Goal: Task Accomplishment & Management: Use online tool/utility

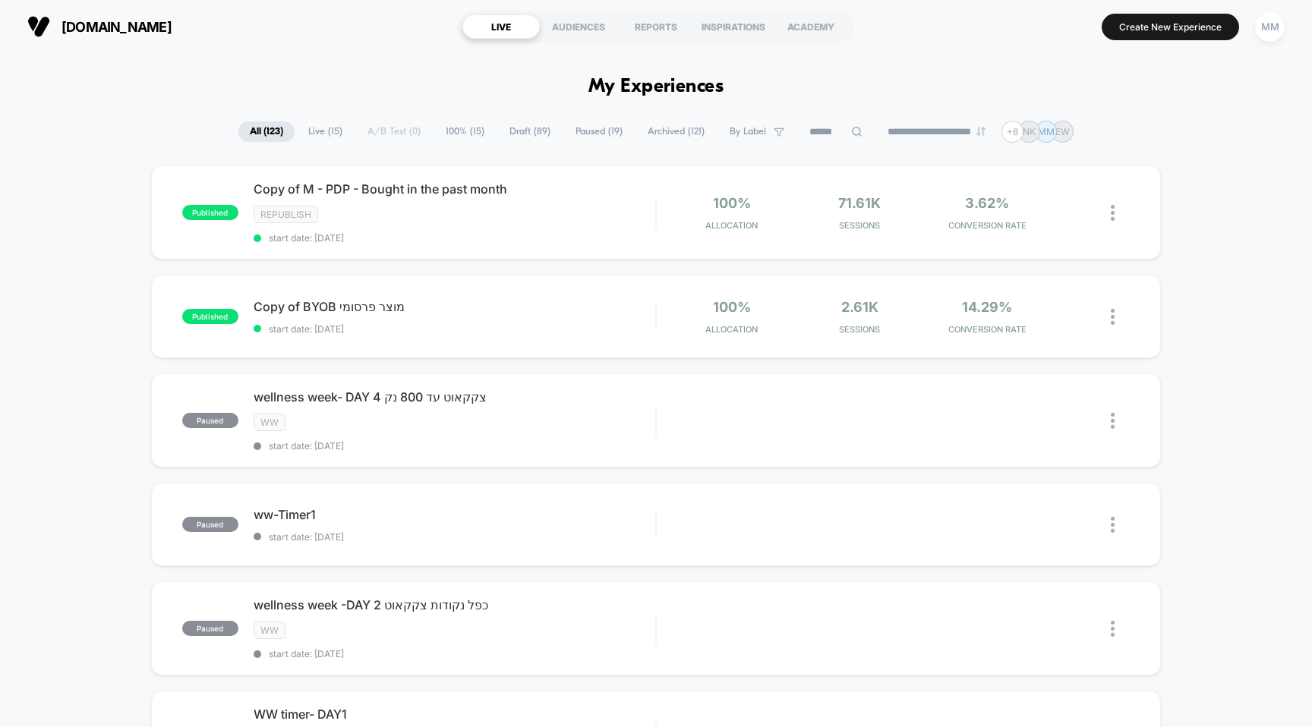
click at [509, 135] on span "Draft ( 89 )" at bounding box center [530, 132] width 64 height 21
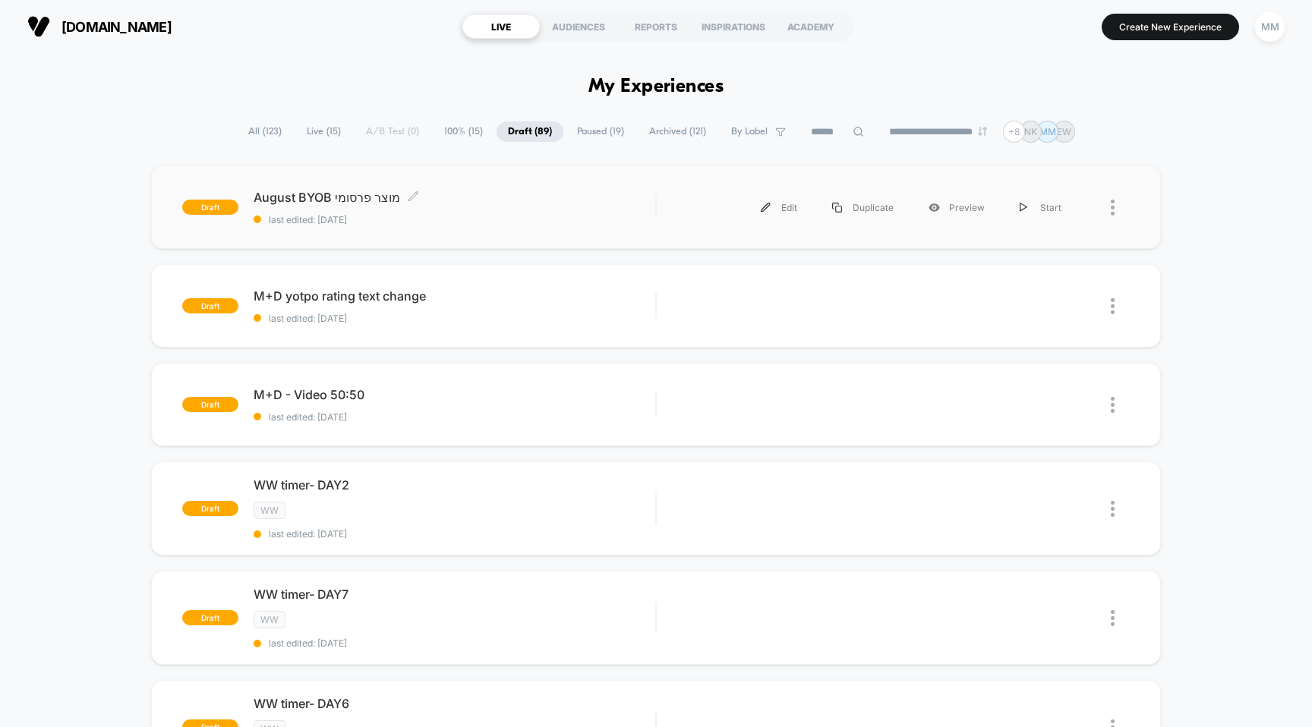
click at [479, 197] on span "August BYOB מוצר פרסומי Click to edit experience details" at bounding box center [455, 197] width 402 height 15
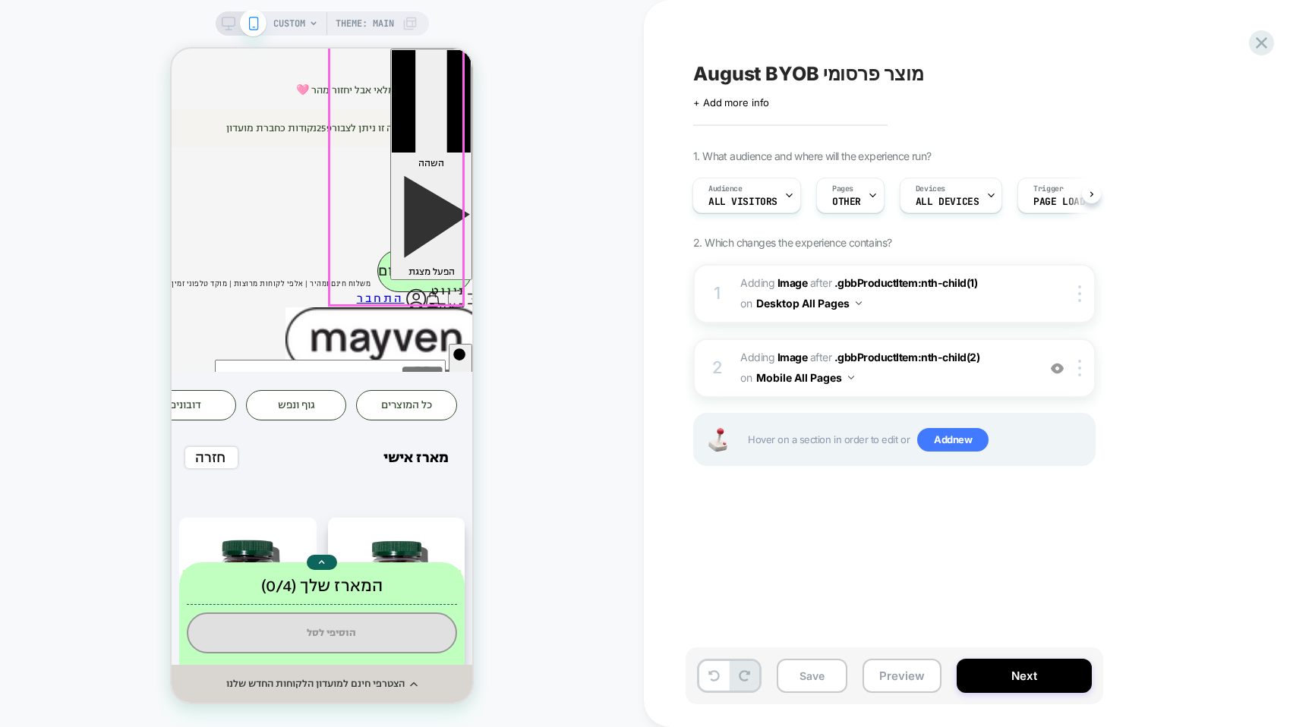
scroll to position [295, 0]
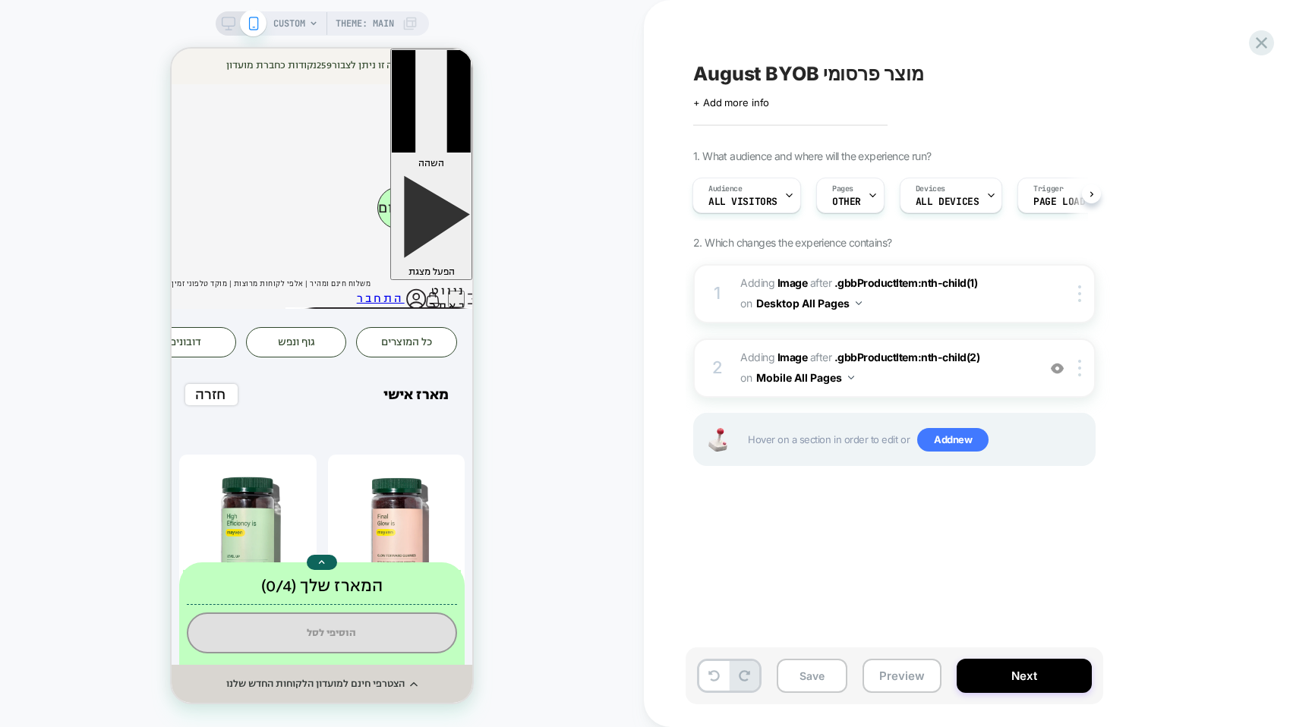
click at [819, 115] on div "August BYOB מוצר פרסומי Click to edit experience details + Add more info 1. Wha…" at bounding box center [971, 363] width 570 height 697
click at [748, 101] on span "+ Add more info" at bounding box center [731, 102] width 76 height 12
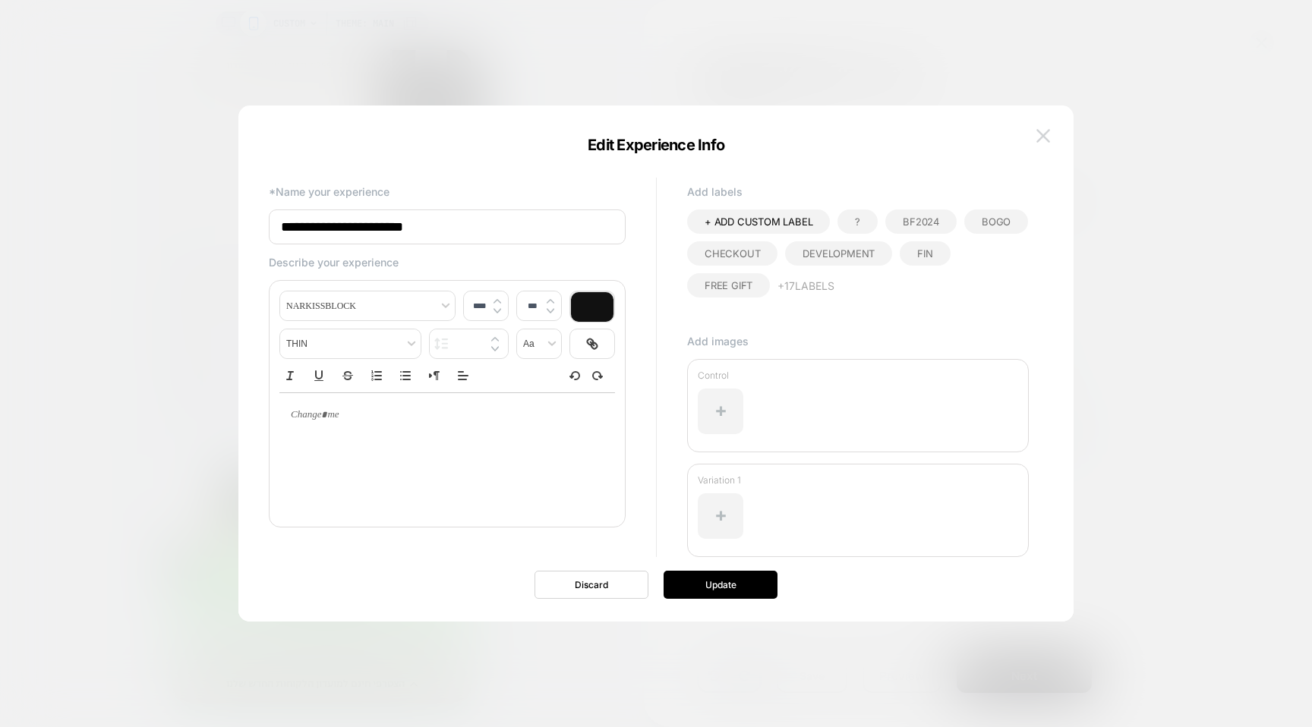
click at [1049, 141] on img at bounding box center [1044, 135] width 14 height 13
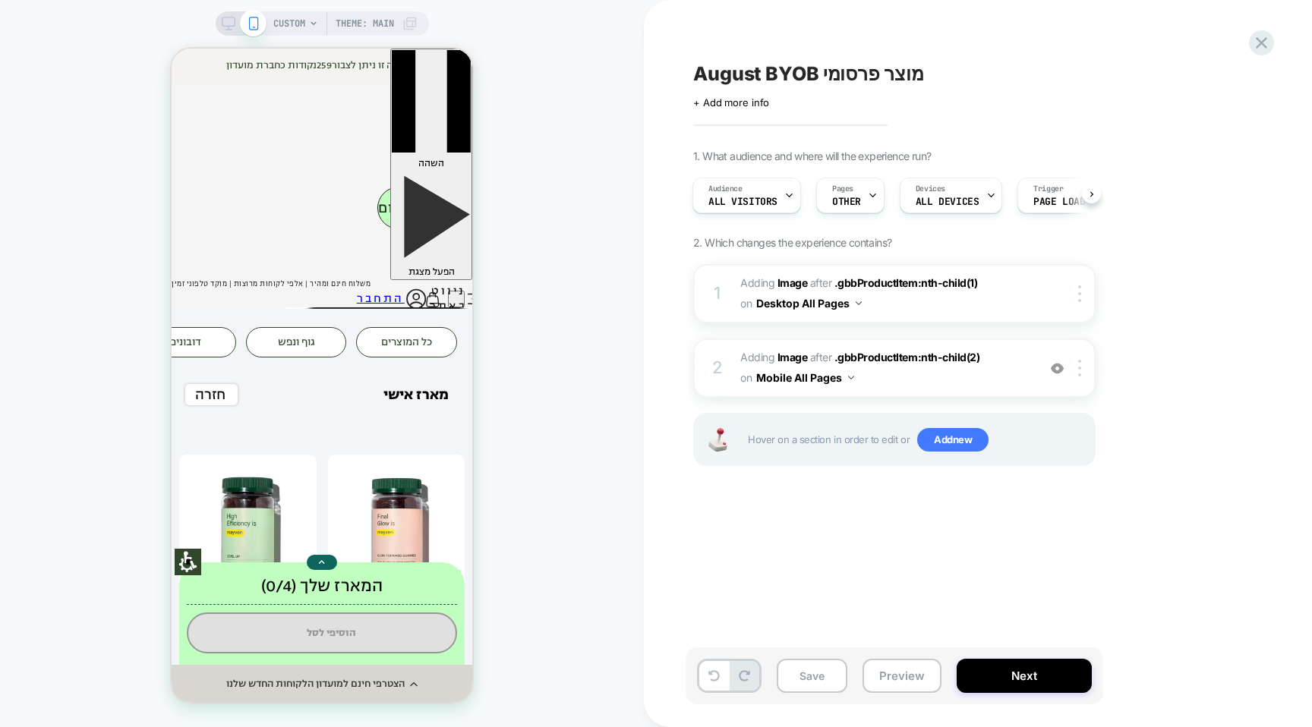
click at [368, 18] on span "Theme: MAIN" at bounding box center [365, 23] width 58 height 24
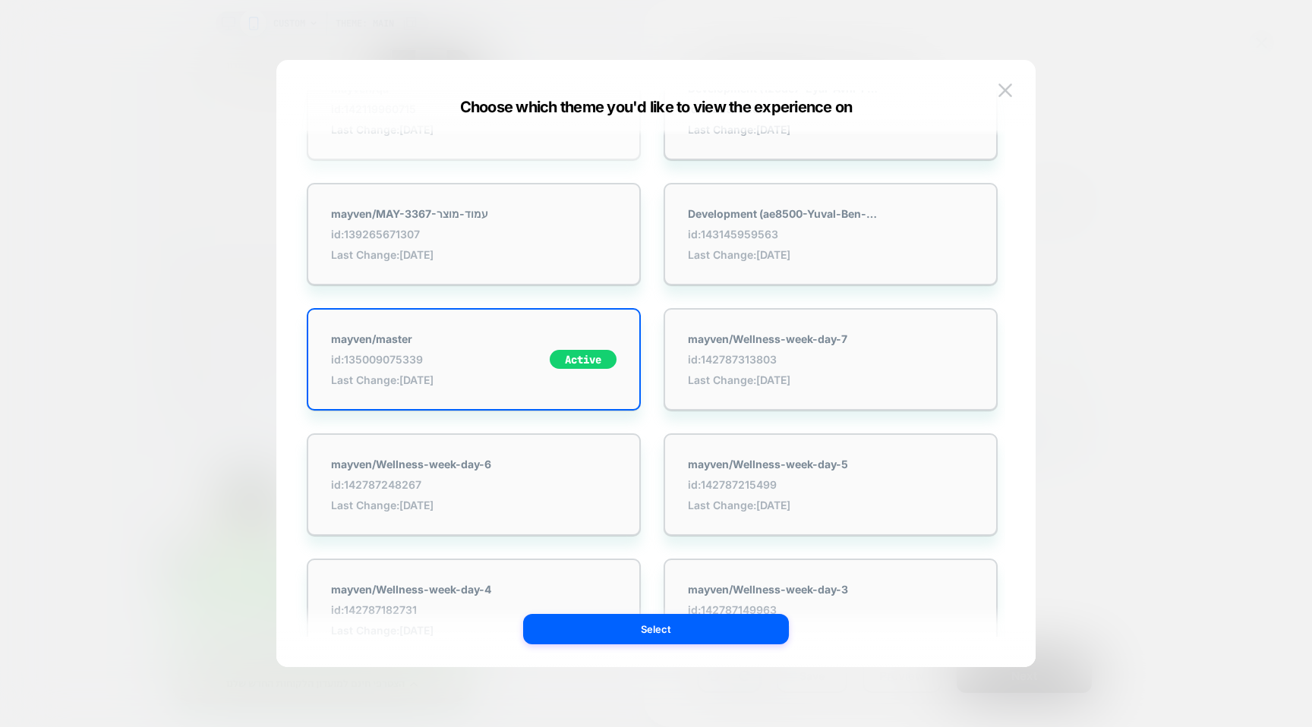
scroll to position [0, 0]
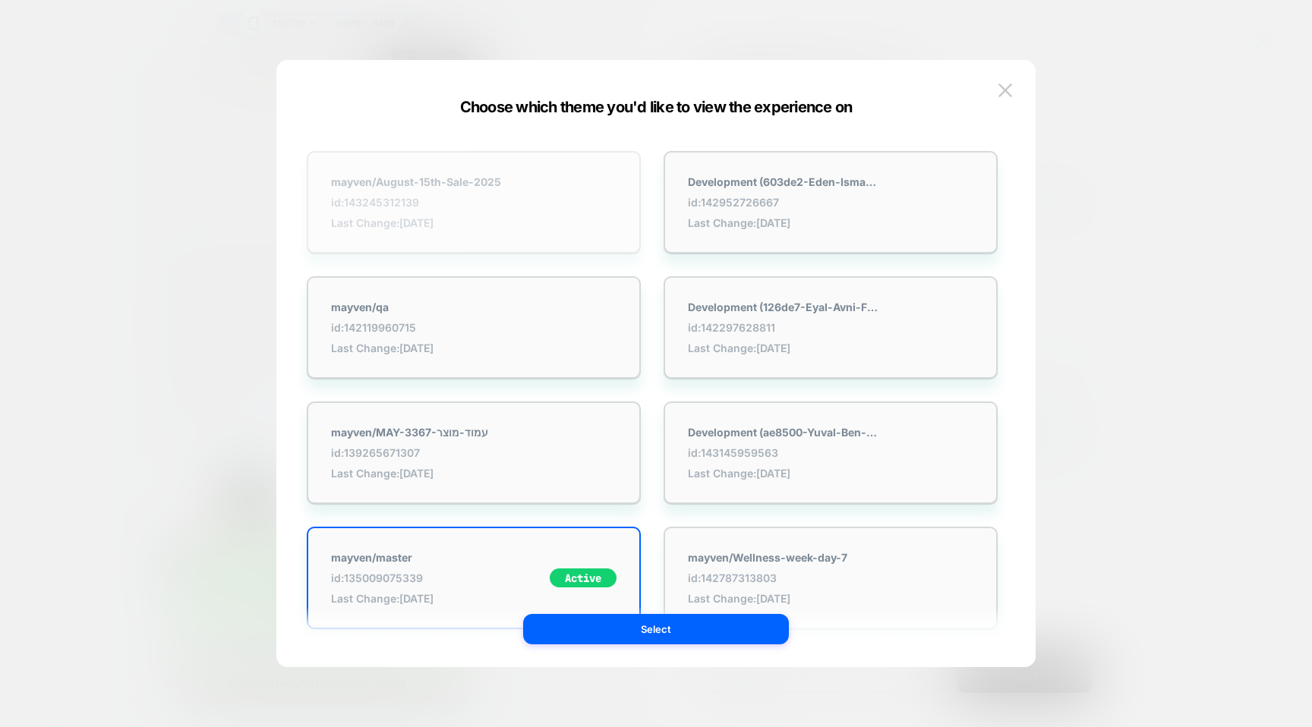
click at [486, 204] on span "id: 143245312139" at bounding box center [416, 202] width 170 height 13
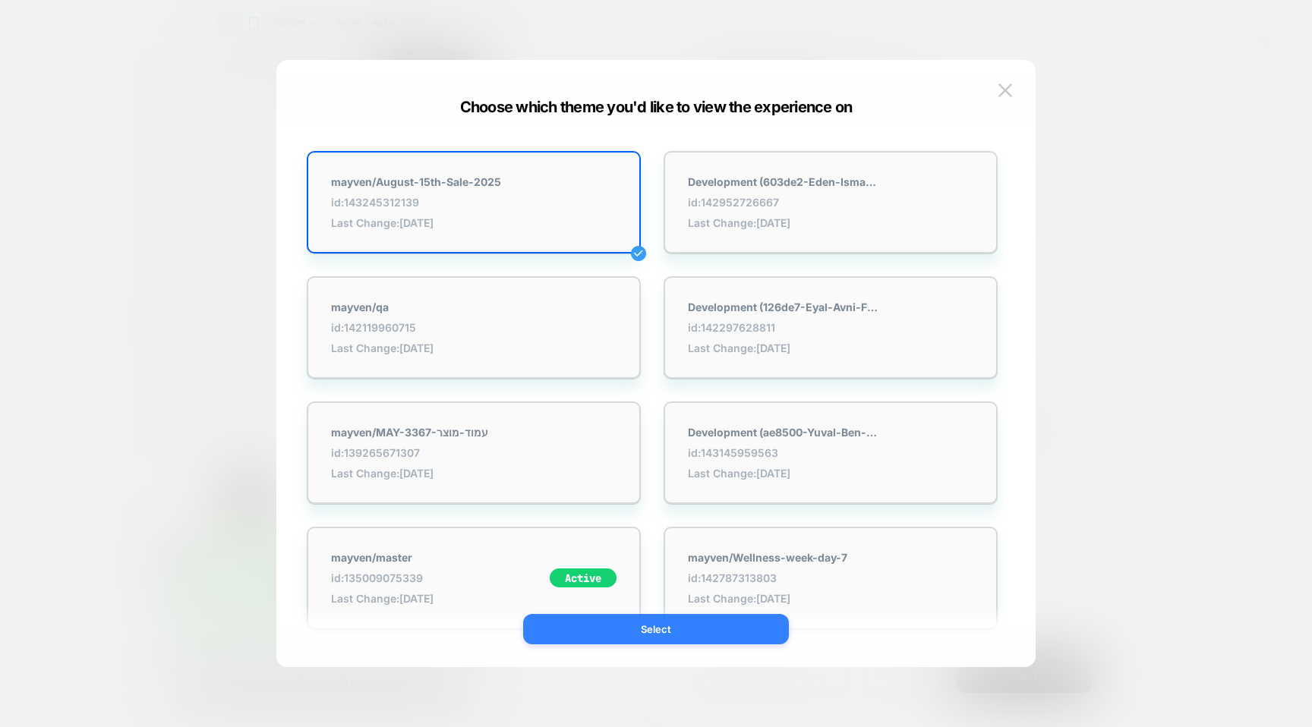
click at [663, 631] on button "Select" at bounding box center [656, 629] width 266 height 30
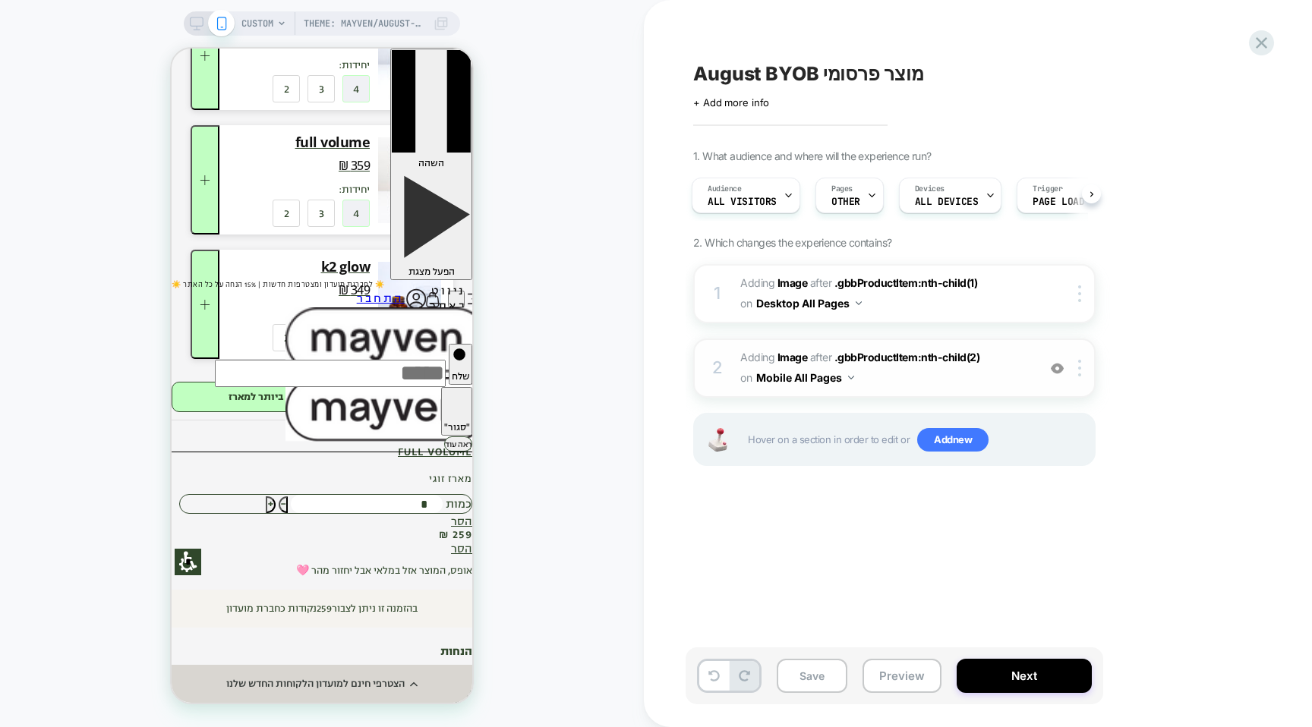
click at [939, 378] on span "#_loomi_addon_1751292674030_dup1751294092_dup1755423989 Adding Image AFTER .gbb…" at bounding box center [884, 368] width 289 height 41
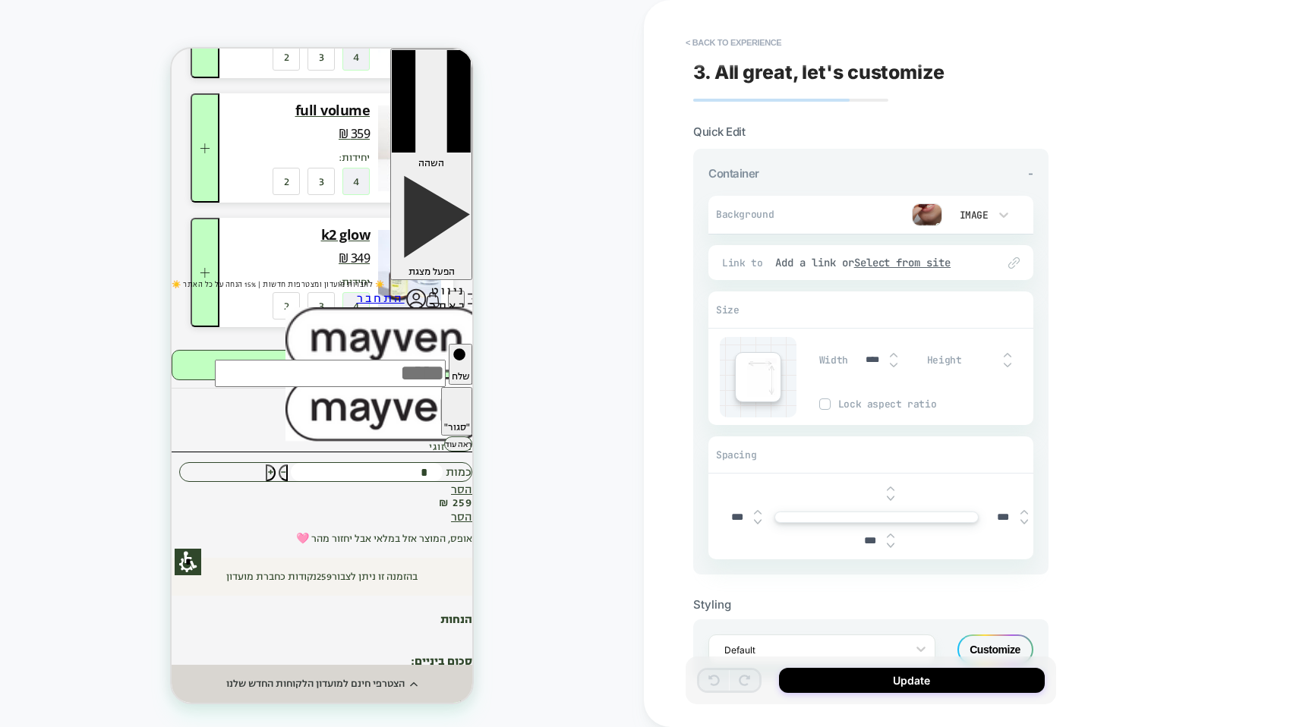
click at [918, 210] on img at bounding box center [927, 215] width 30 height 23
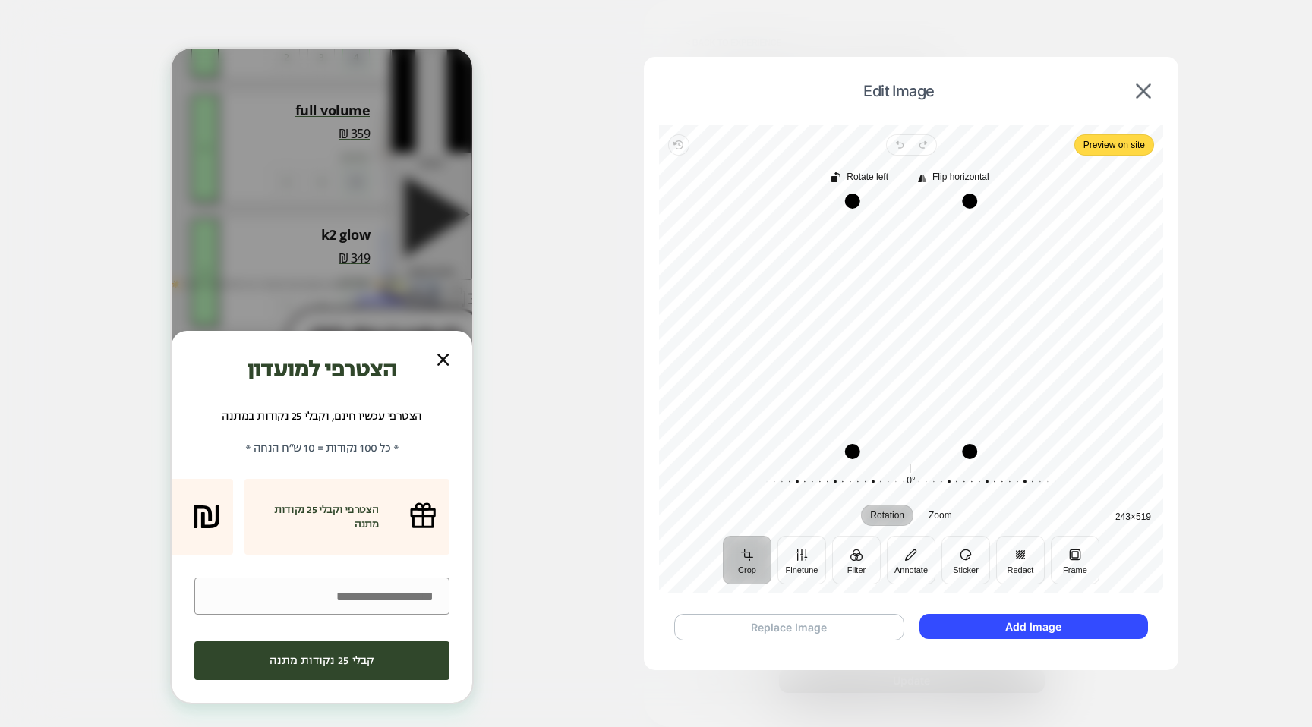
click at [846, 630] on button "Replace Image" at bounding box center [789, 627] width 230 height 27
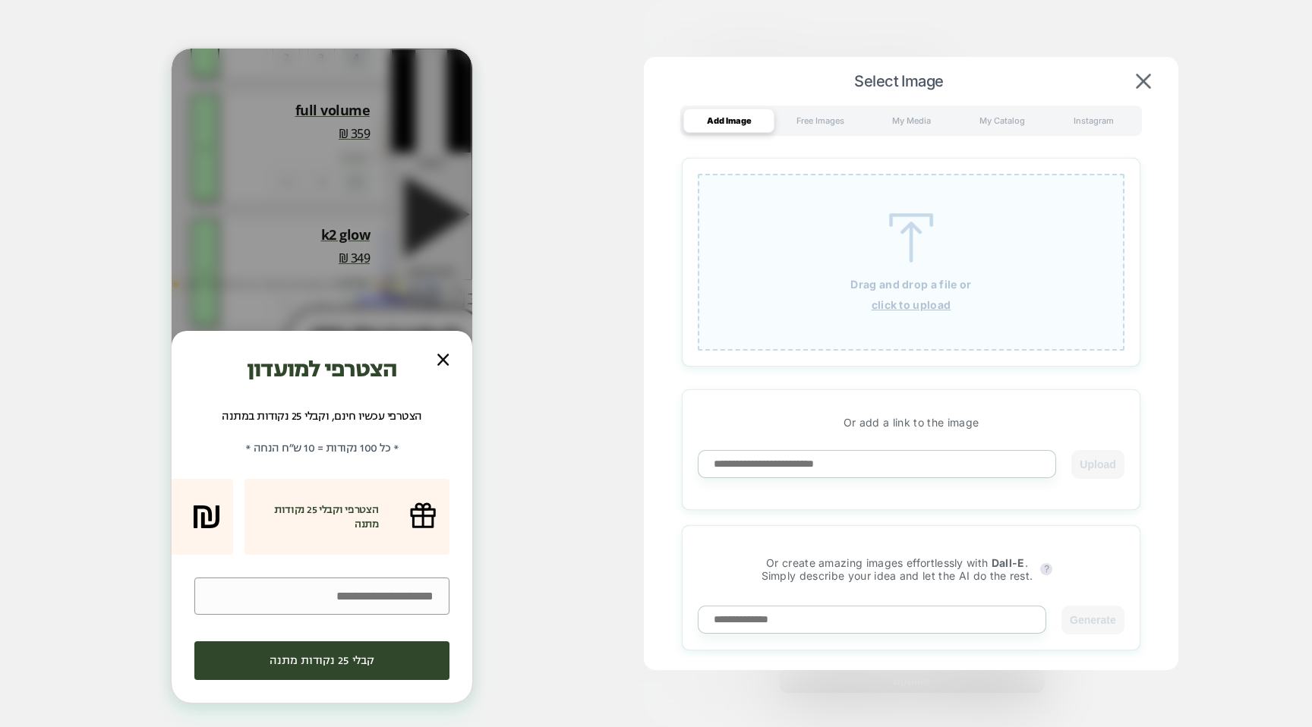
click at [931, 241] on img at bounding box center [911, 237] width 68 height 49
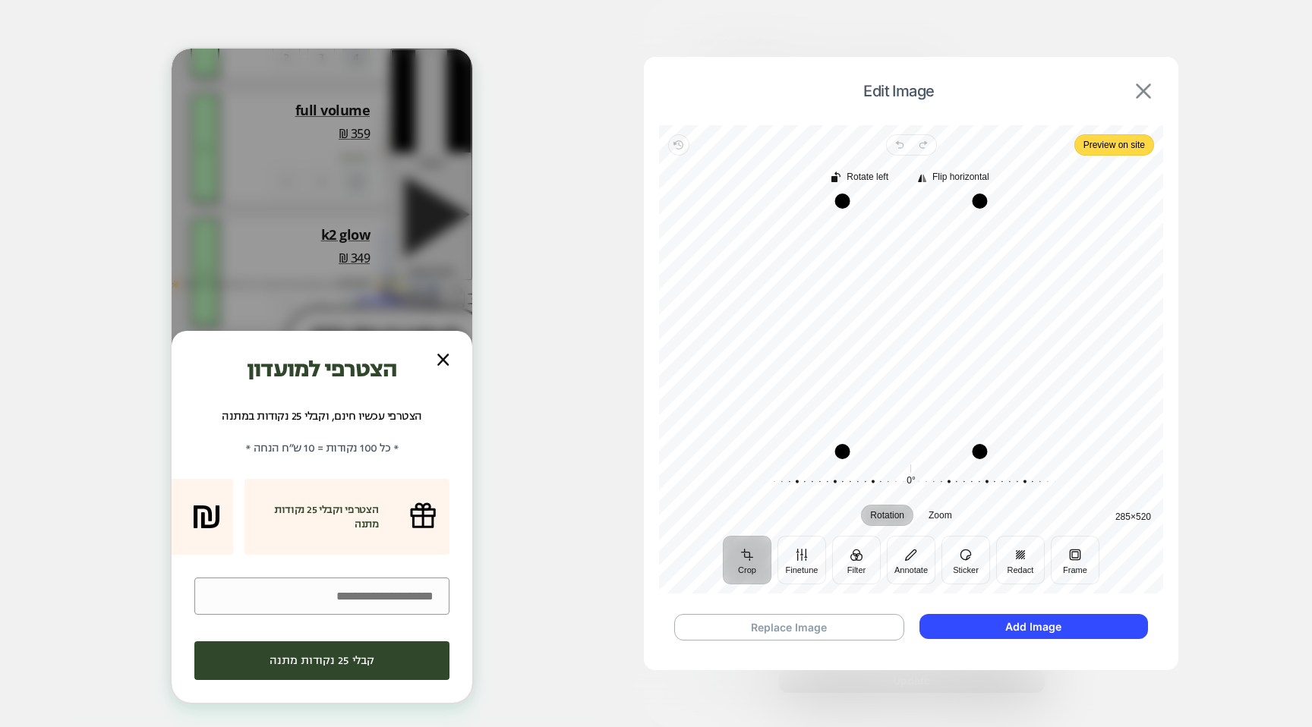
click at [1141, 92] on img at bounding box center [1143, 91] width 15 height 15
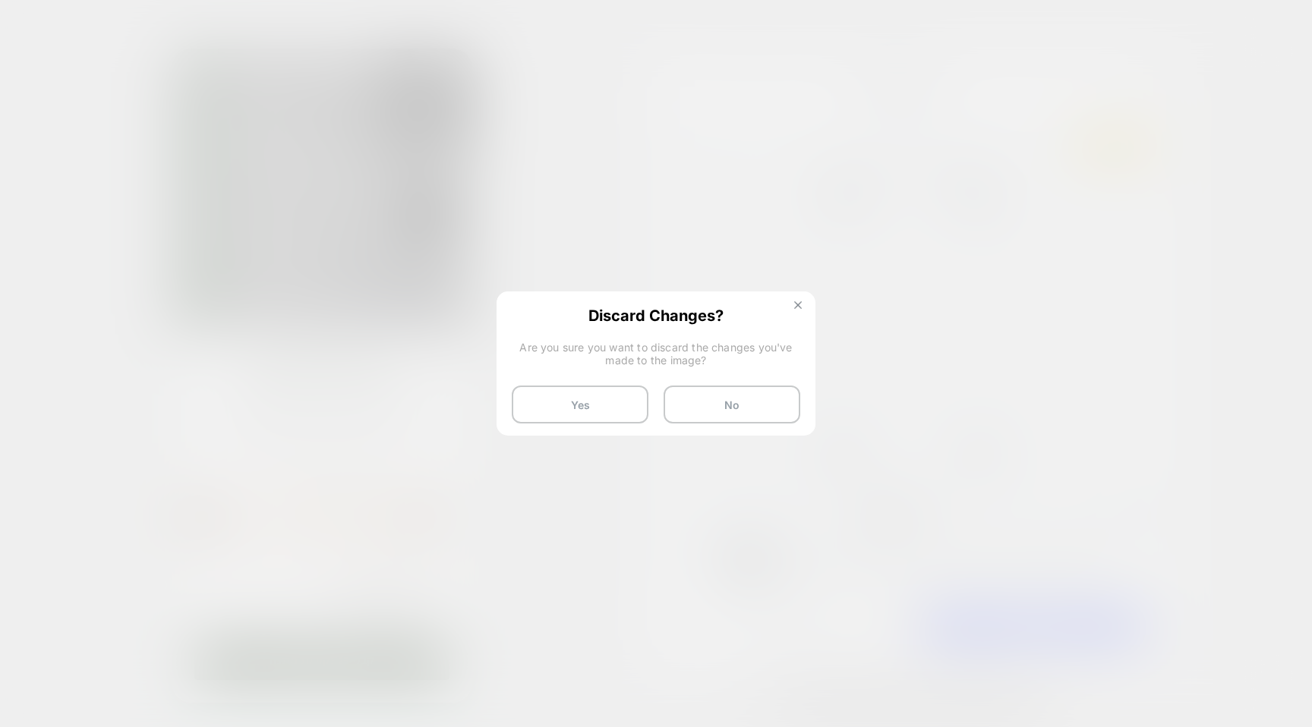
click at [798, 304] on img at bounding box center [798, 305] width 8 height 8
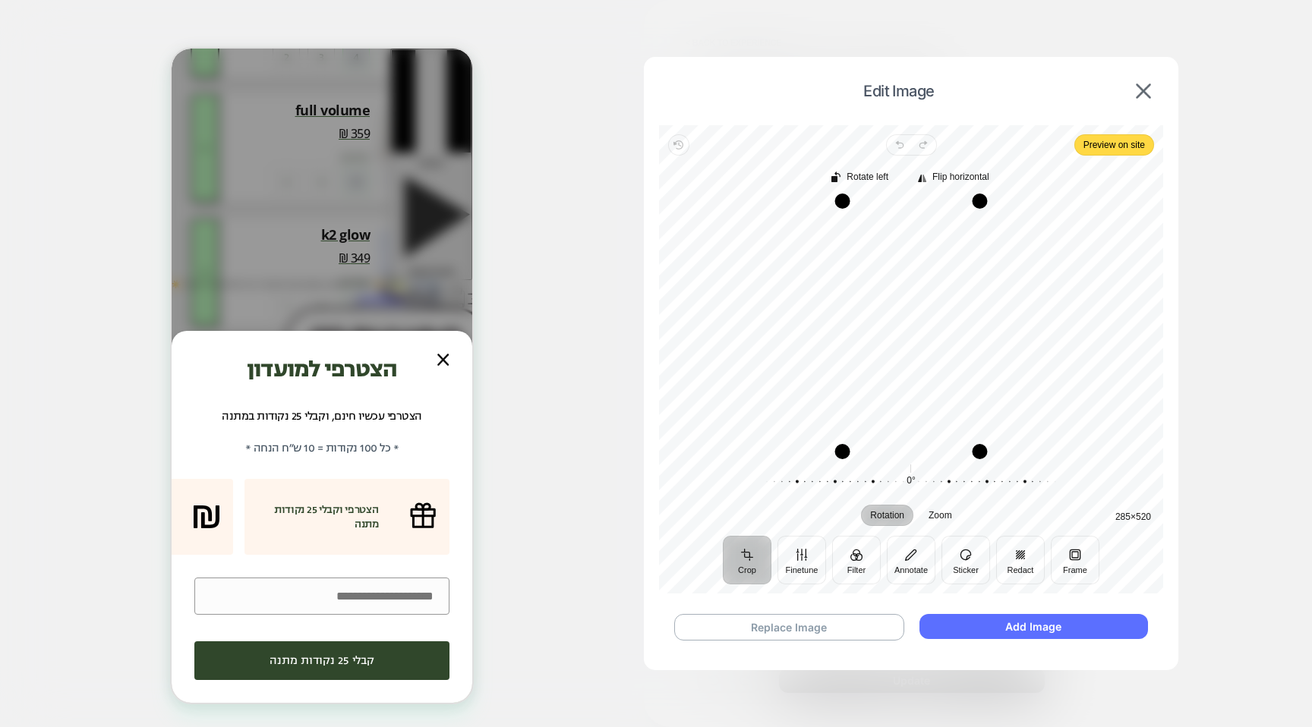
click at [1040, 627] on button "Add Image" at bounding box center [1034, 626] width 229 height 25
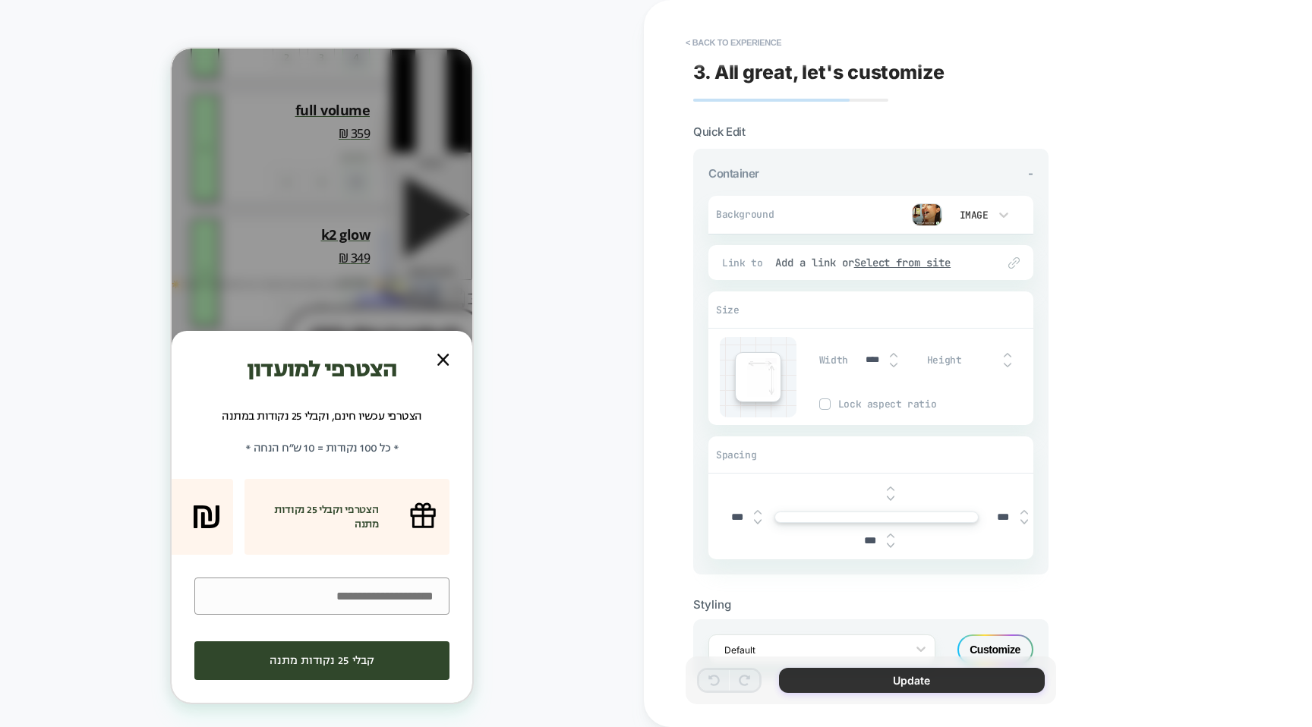
click at [936, 675] on button "Update" at bounding box center [912, 680] width 266 height 25
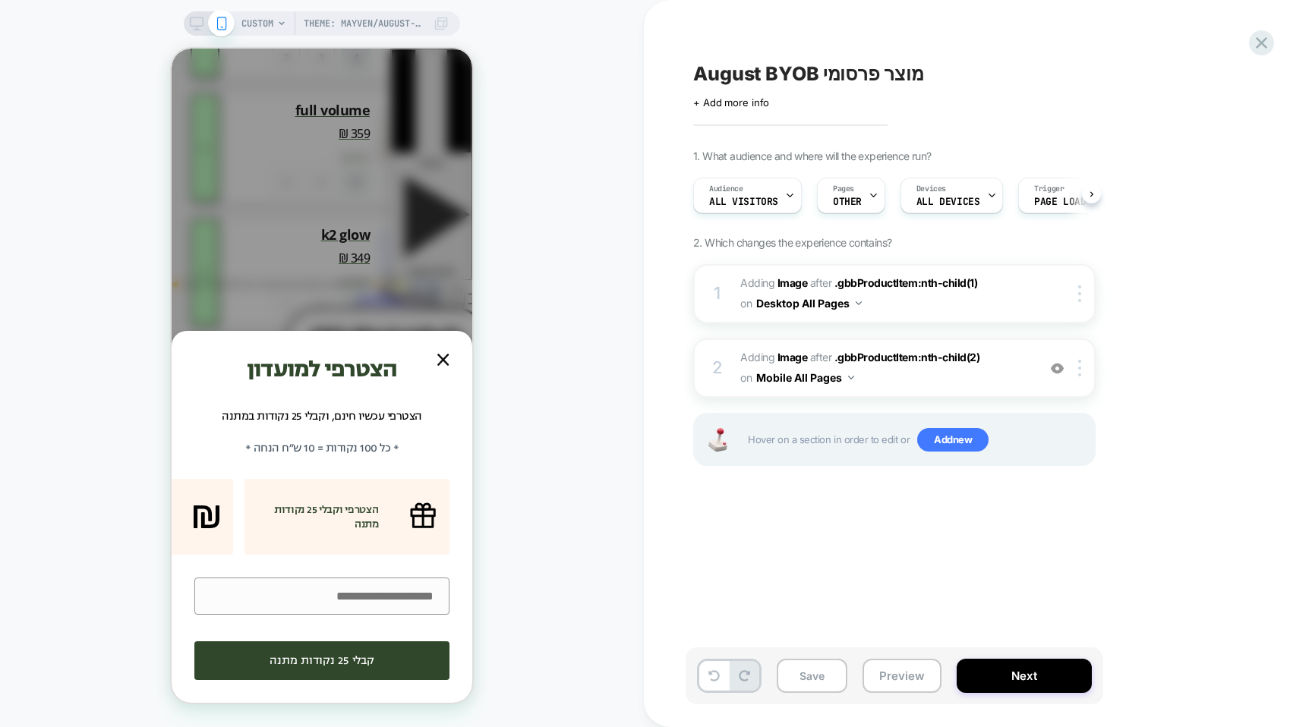
scroll to position [0, 1]
click at [886, 669] on button "Preview" at bounding box center [902, 676] width 79 height 34
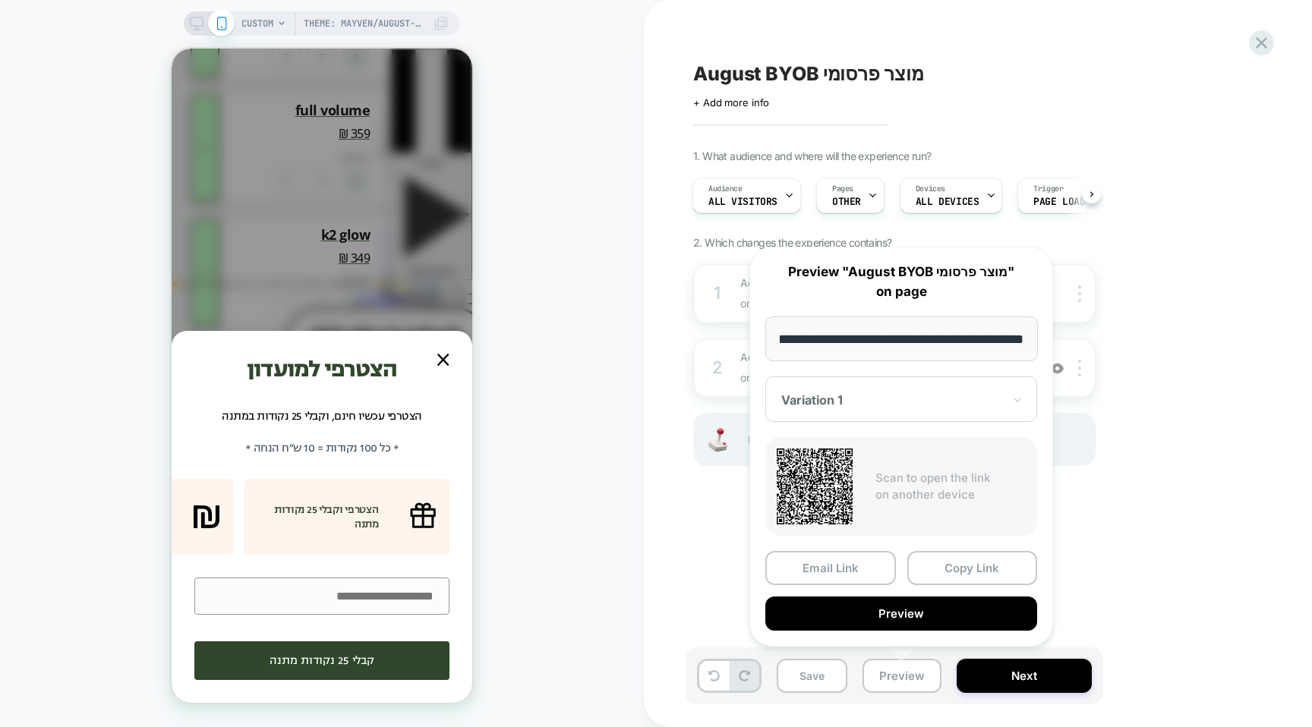
scroll to position [0, 0]
click at [1137, 495] on div "1. What audience and where will the experience run? Audience All Visitors Pages…" at bounding box center [970, 327] width 554 height 355
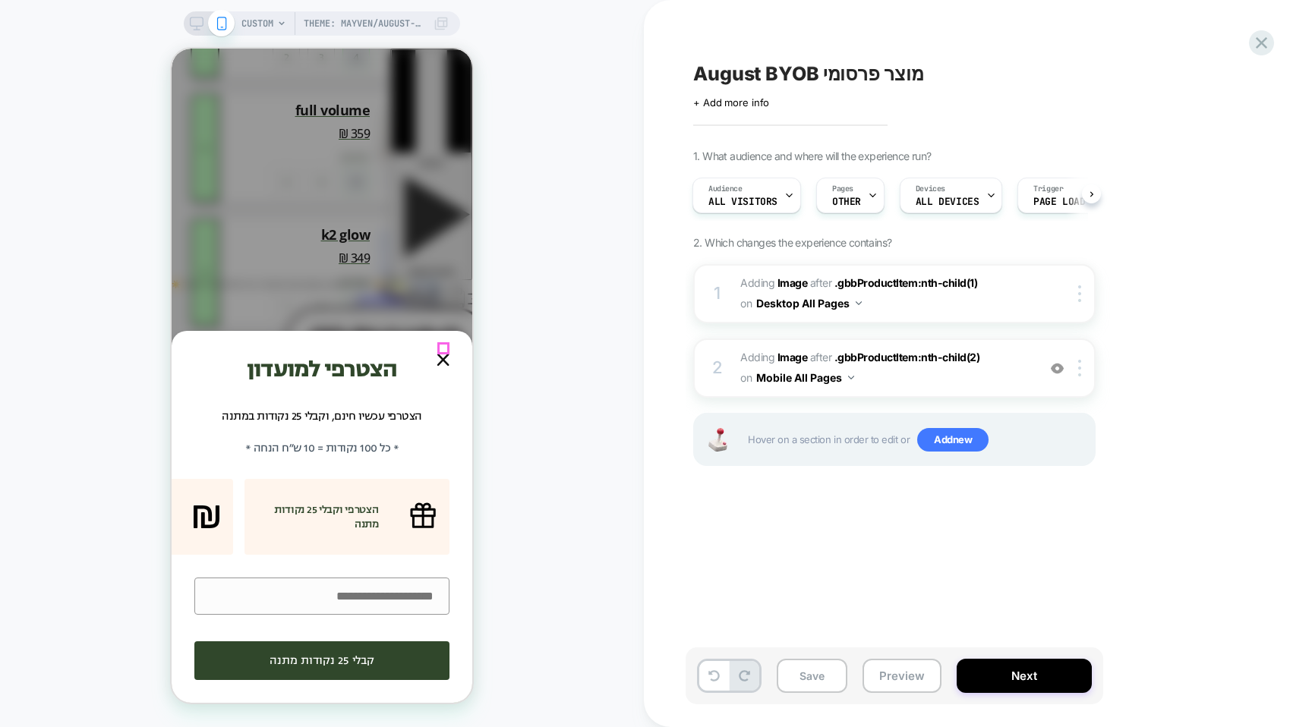
click at [440, 354] on link at bounding box center [443, 360] width 13 height 13
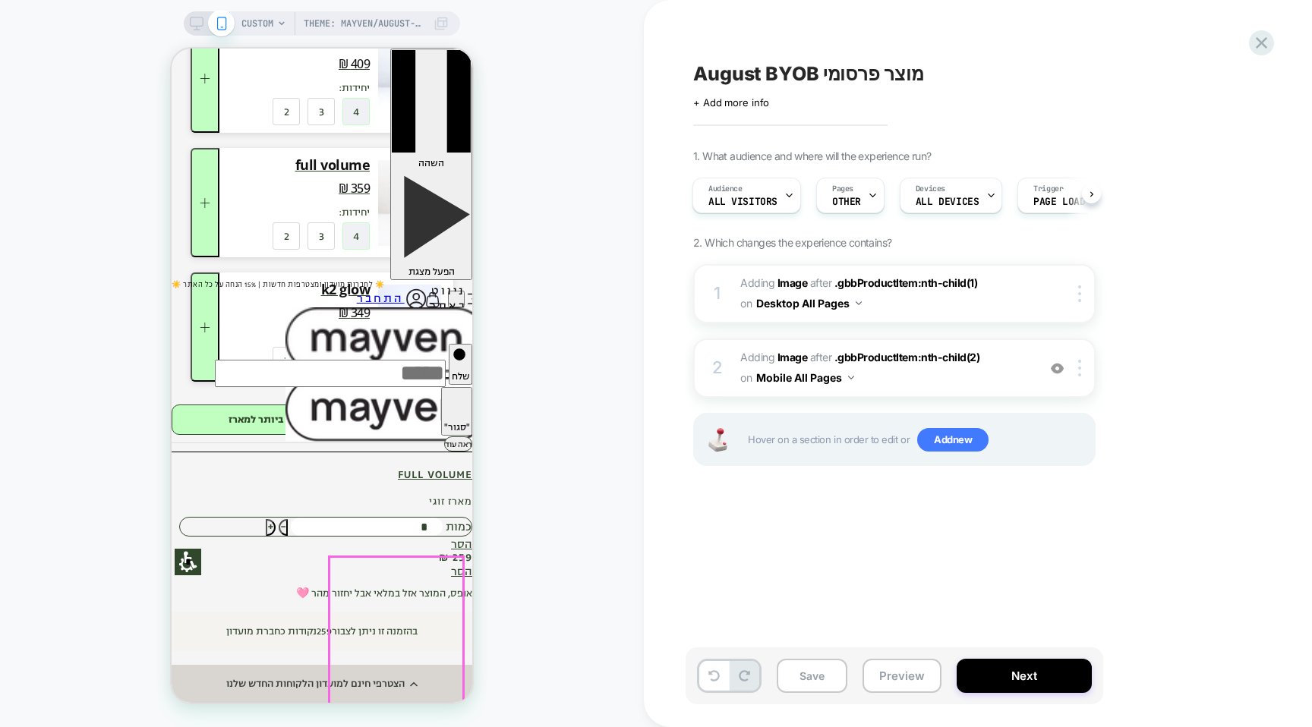
scroll to position [263, 0]
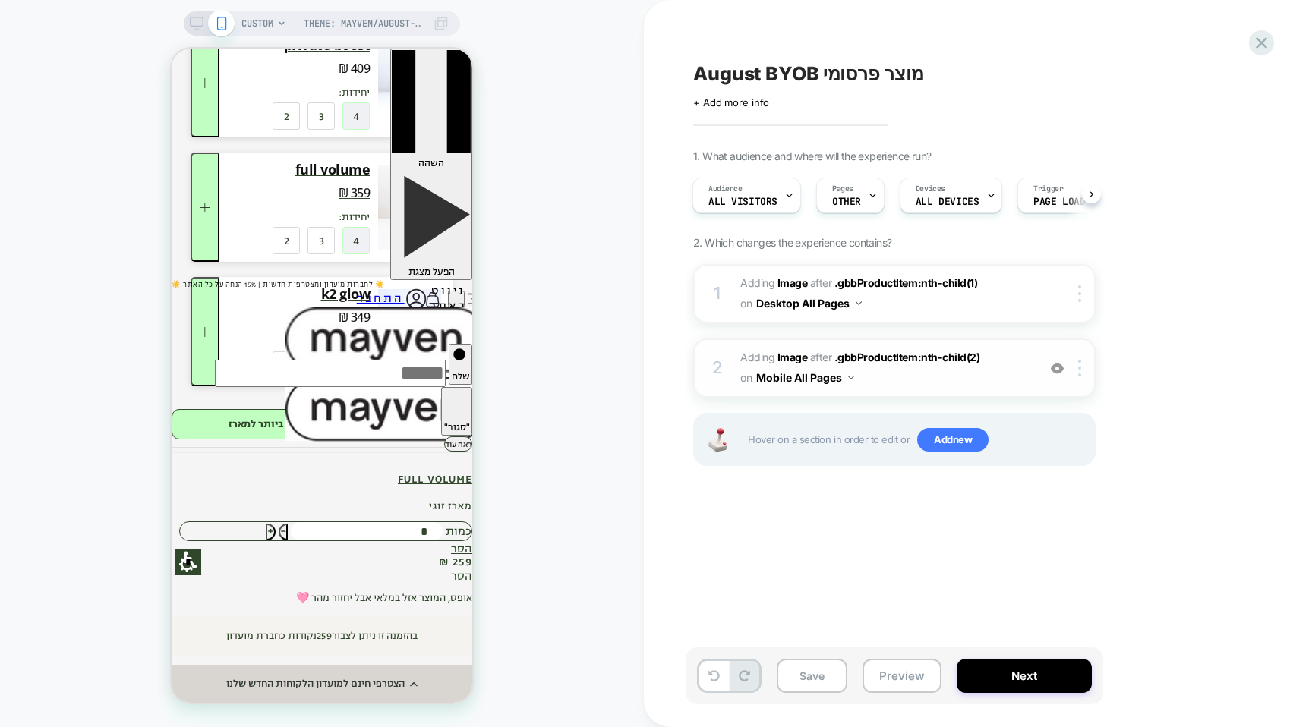
click at [895, 383] on span "#_loomi_addon_1751292674030_dup1751294092_dup1755423989 Adding Image AFTER .gbb…" at bounding box center [884, 368] width 289 height 41
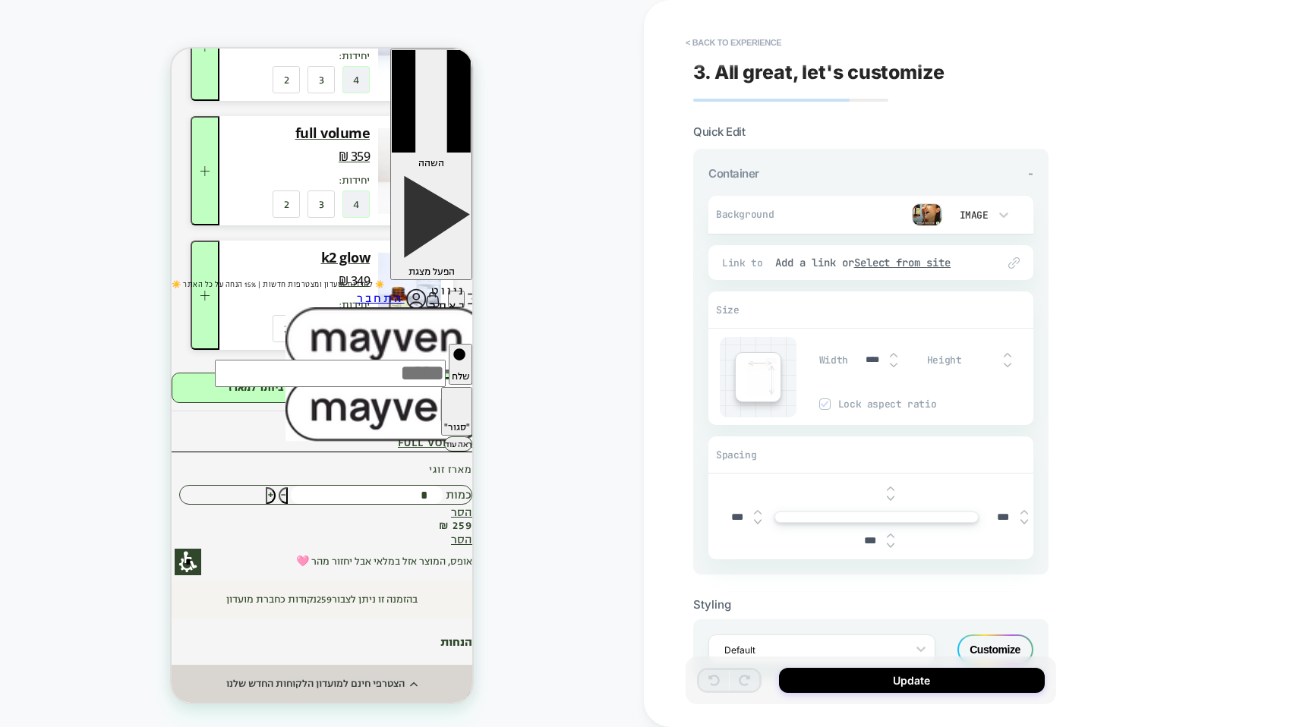
scroll to position [305, 0]
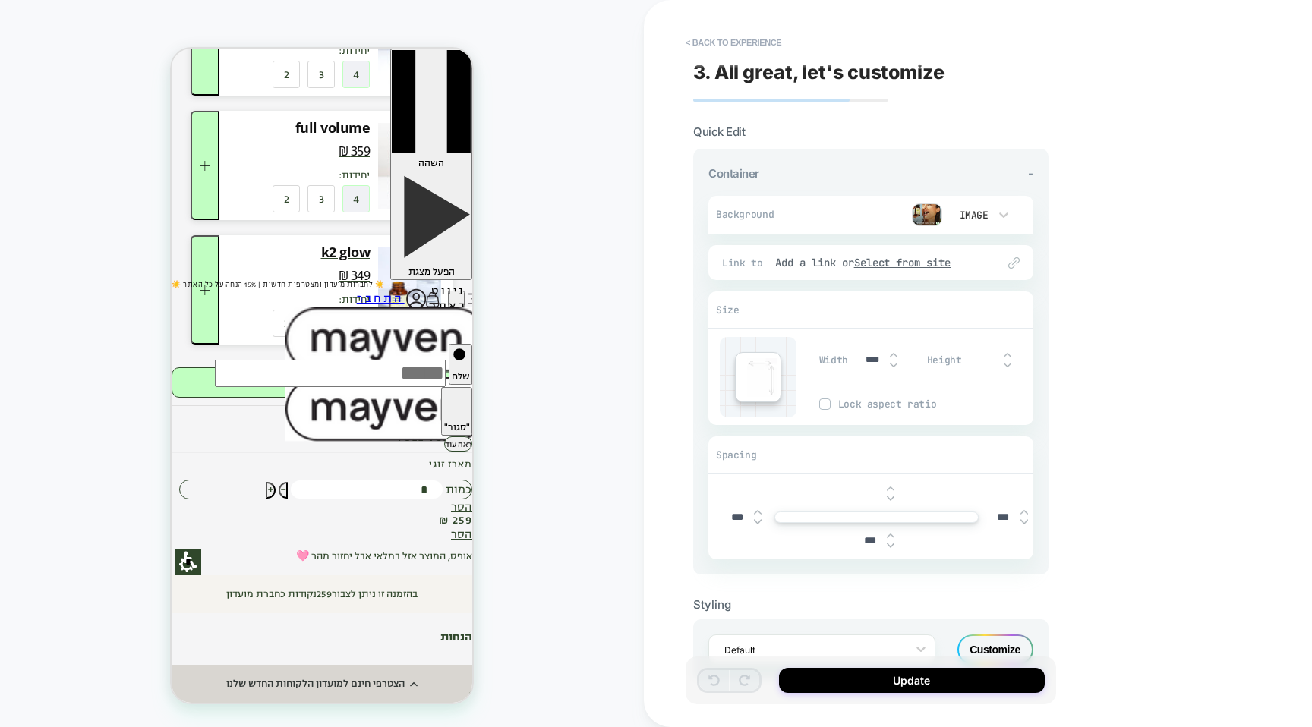
click at [933, 216] on img at bounding box center [927, 215] width 30 height 23
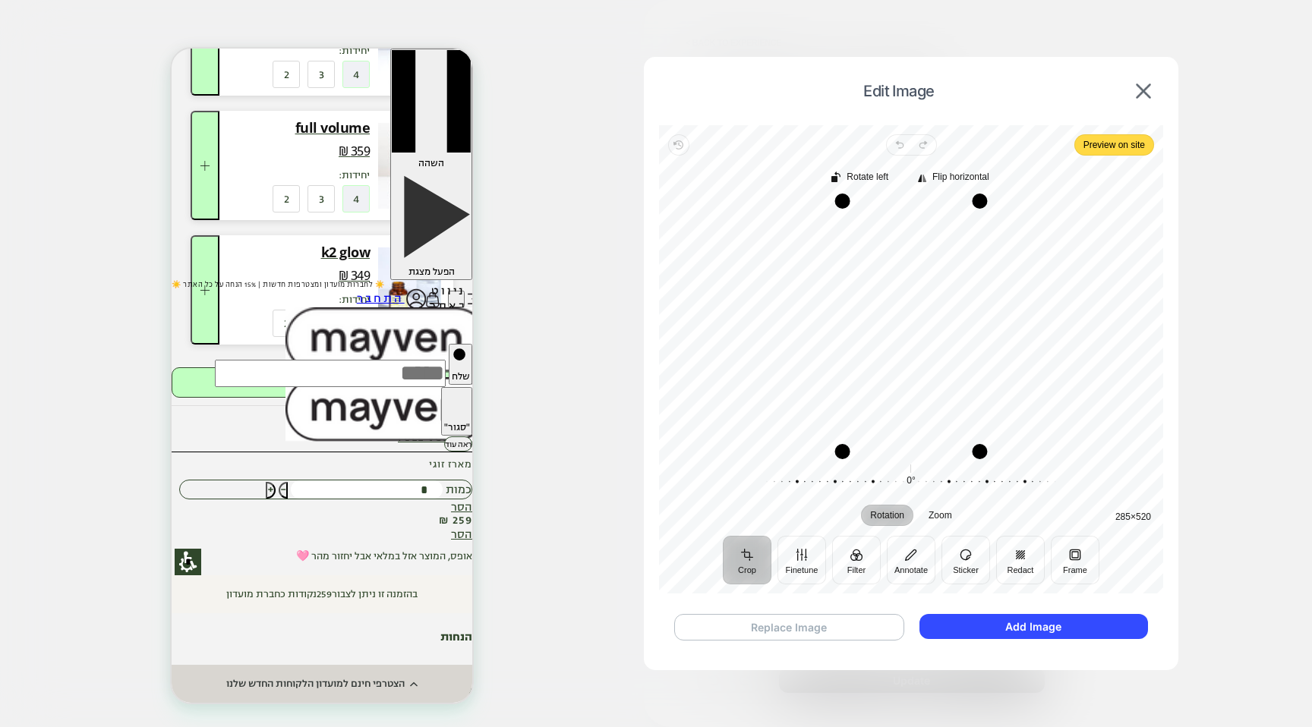
click at [829, 624] on button "Replace Image" at bounding box center [789, 627] width 230 height 27
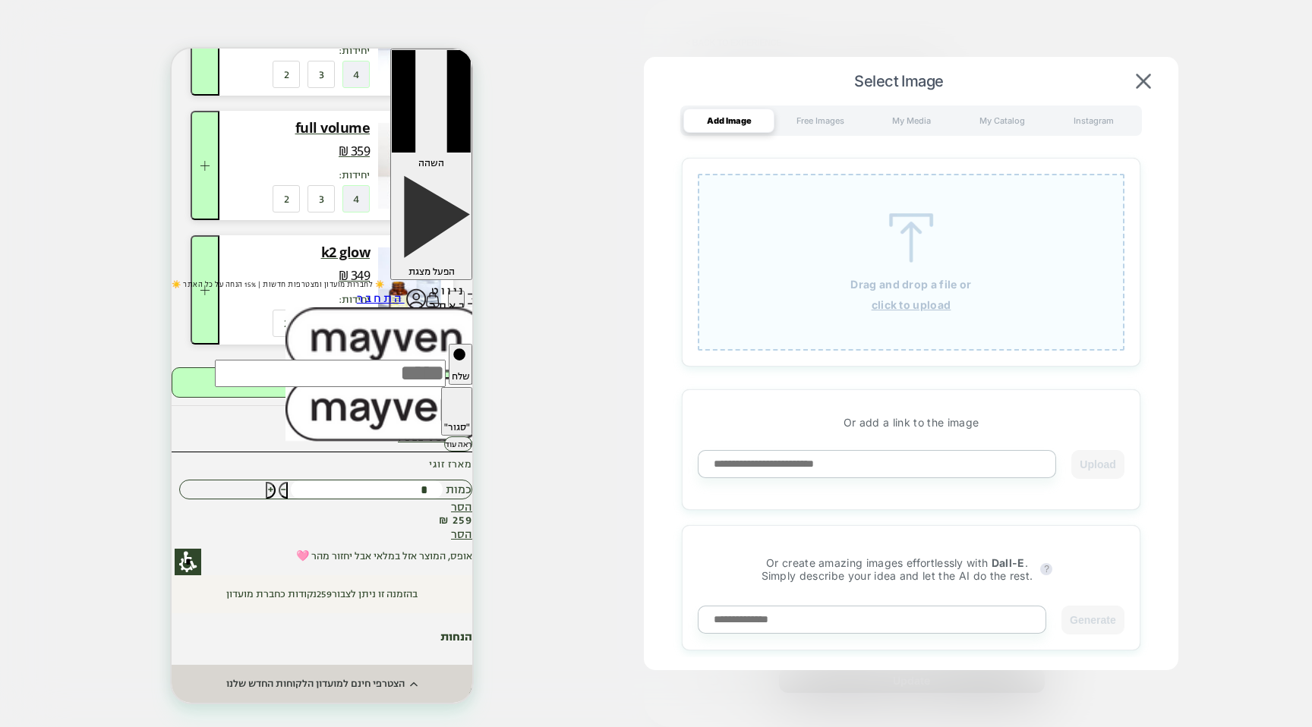
click at [916, 256] on img at bounding box center [911, 237] width 68 height 49
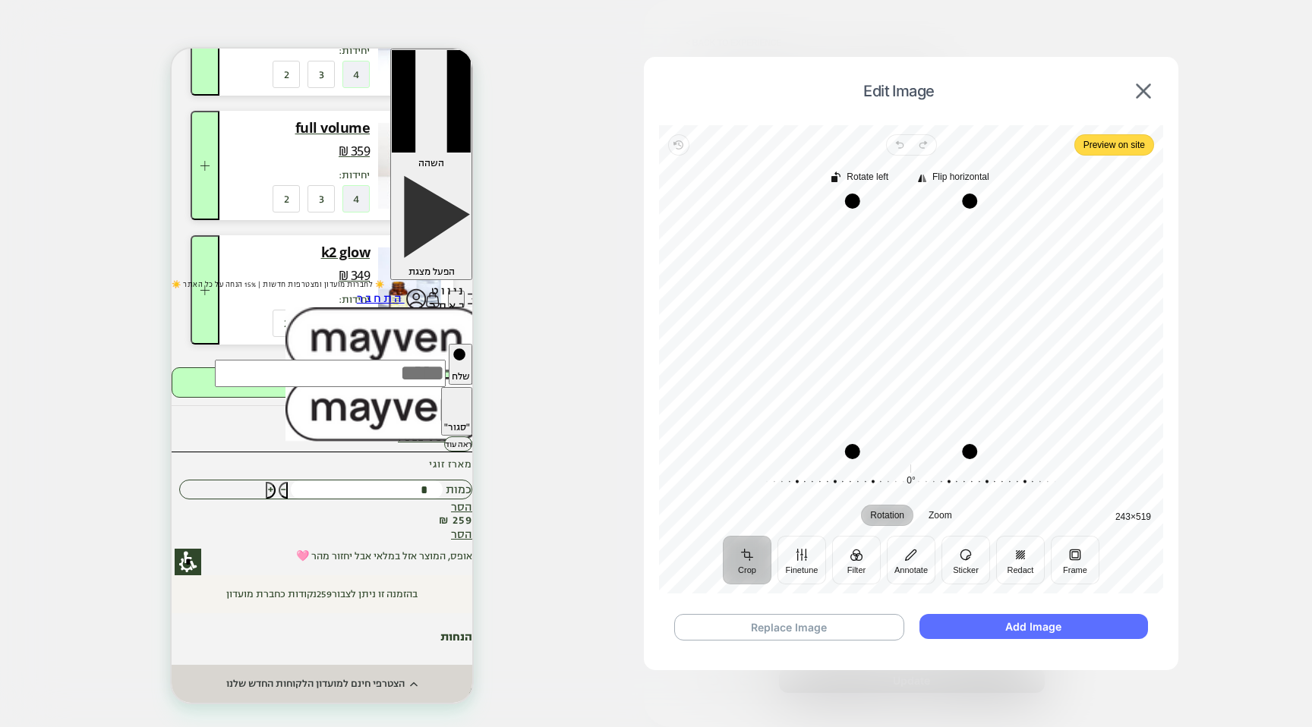
click at [1089, 632] on button "Add Image" at bounding box center [1034, 626] width 229 height 25
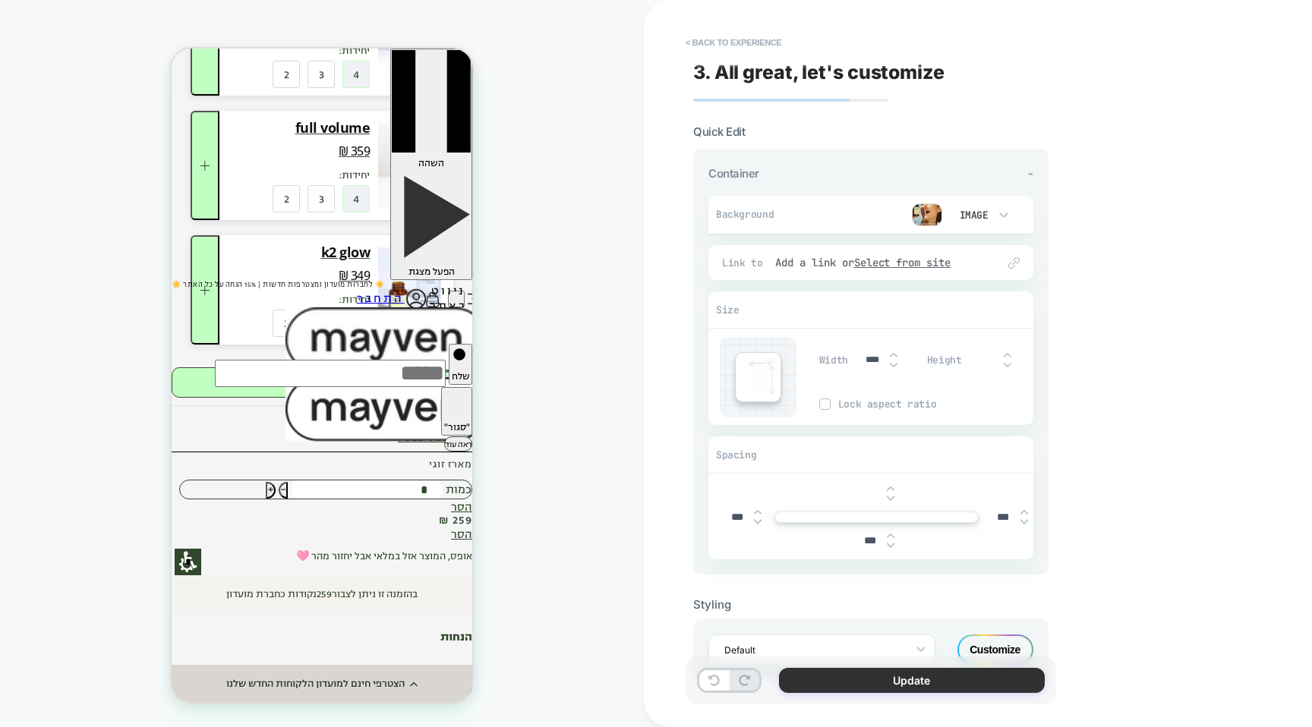
click at [908, 681] on button "Update" at bounding box center [912, 680] width 266 height 25
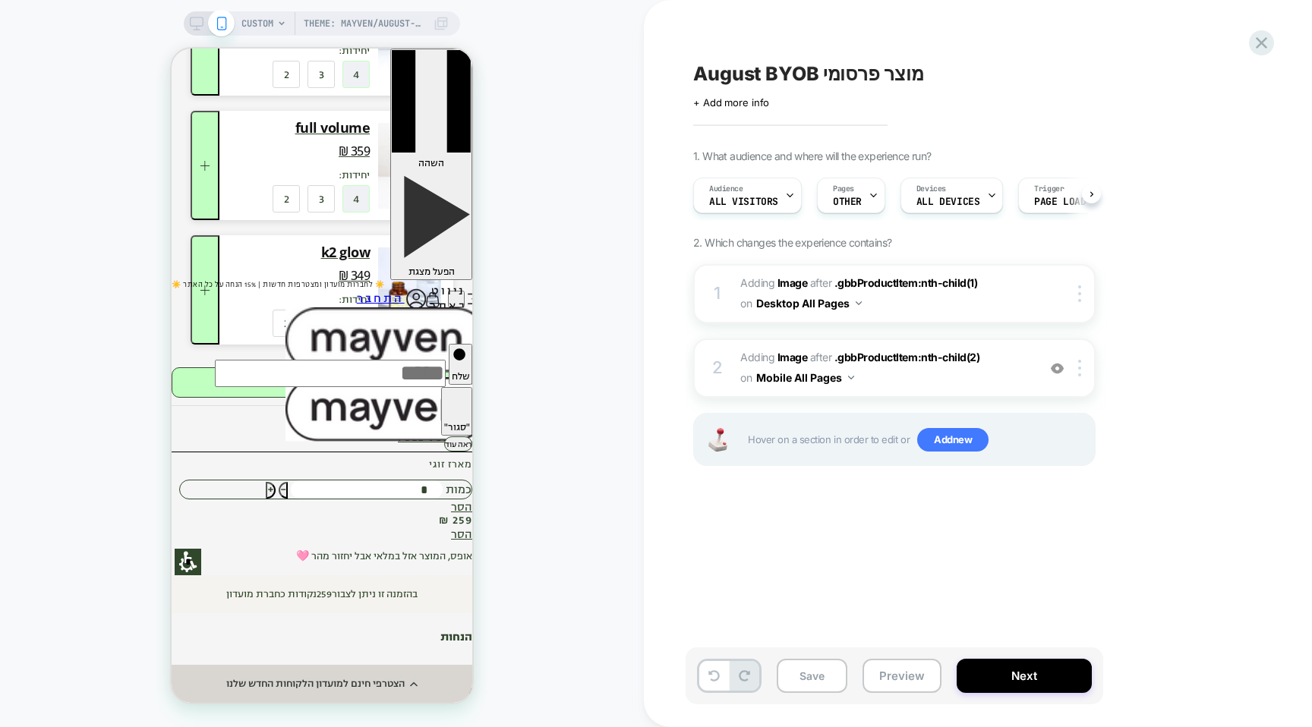
scroll to position [0, 1]
click at [993, 304] on span "#_loomi_addon_1751290770749_dup1751294092_dup1755423989 Adding Image AFTER .gbb…" at bounding box center [884, 293] width 289 height 41
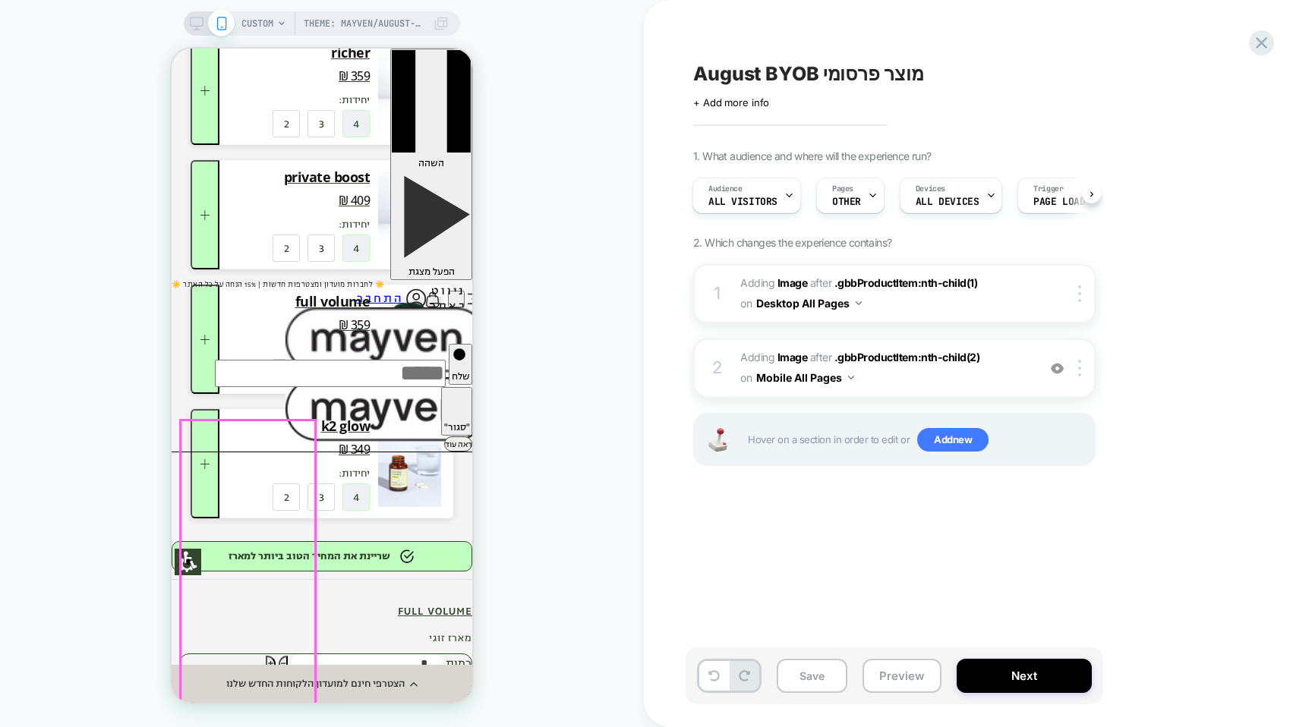
scroll to position [0, 0]
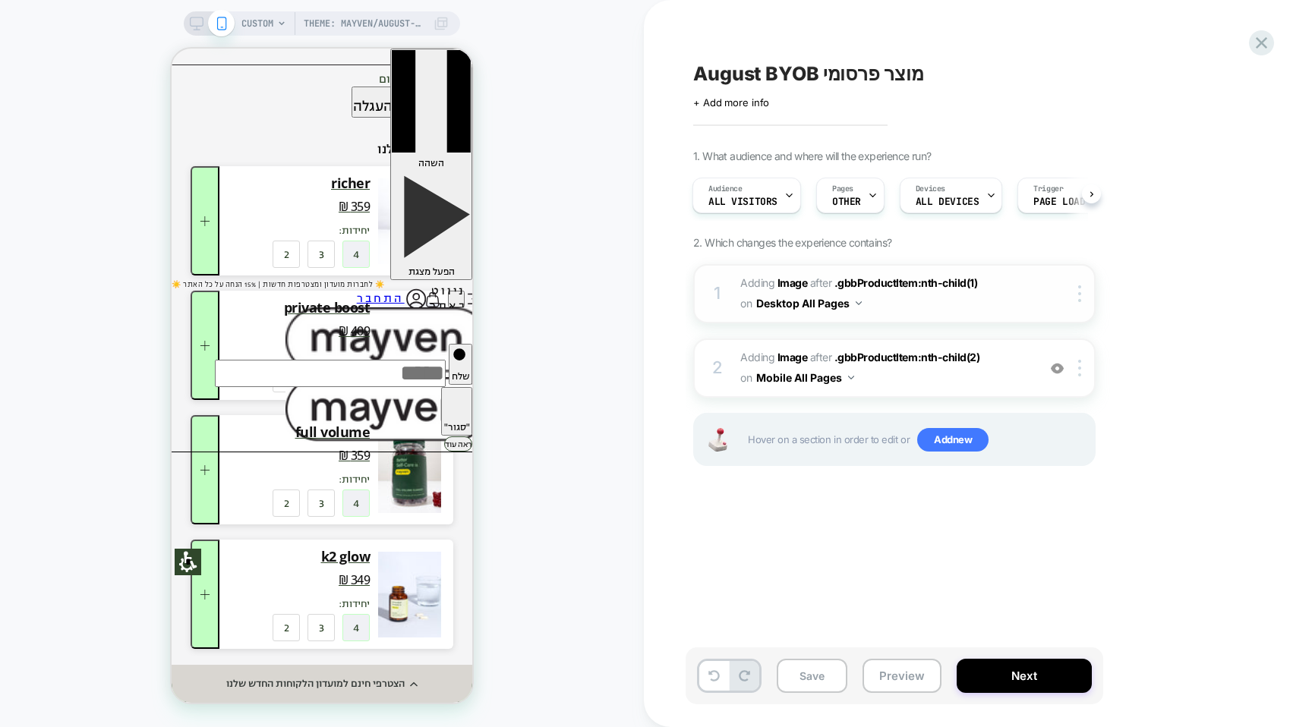
click at [932, 305] on span "#_loomi_addon_1751290770749_dup1751294092_dup1755423989 Adding Image AFTER .gbb…" at bounding box center [884, 293] width 289 height 41
click at [923, 301] on span "#_loomi_addon_1751290770749_dup1751294092_dup1755423989 Adding Image AFTER .gbb…" at bounding box center [884, 293] width 289 height 41
click at [380, 27] on span "Theme: mayven/August-15th-Sale-2025" at bounding box center [365, 23] width 122 height 24
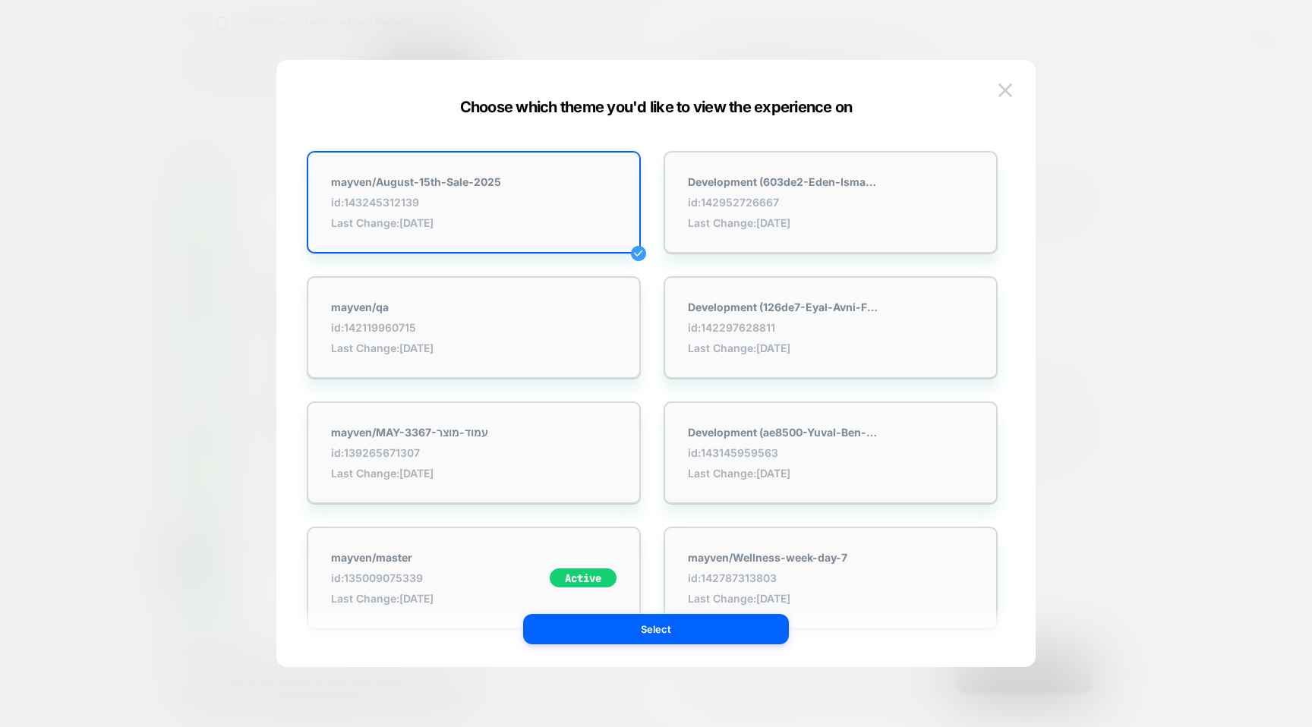
click at [188, 456] on div at bounding box center [656, 363] width 1312 height 727
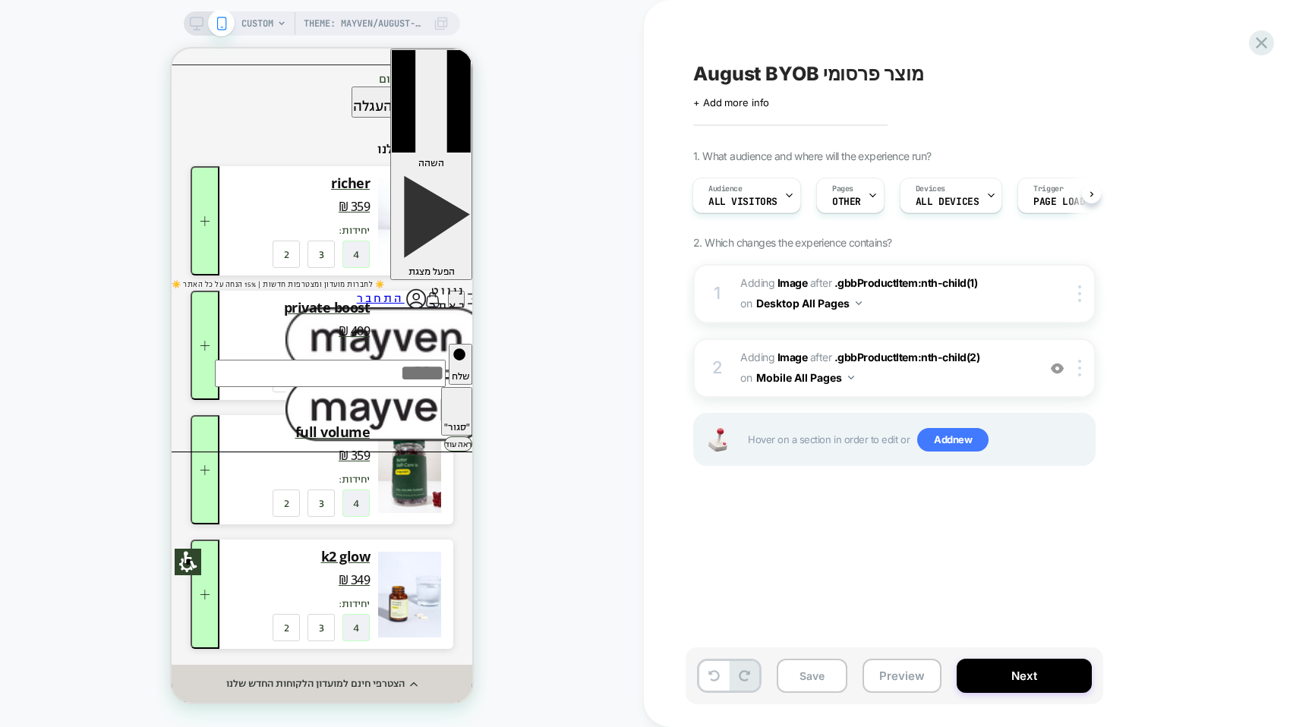
click at [191, 24] on rect at bounding box center [197, 21] width 13 height 8
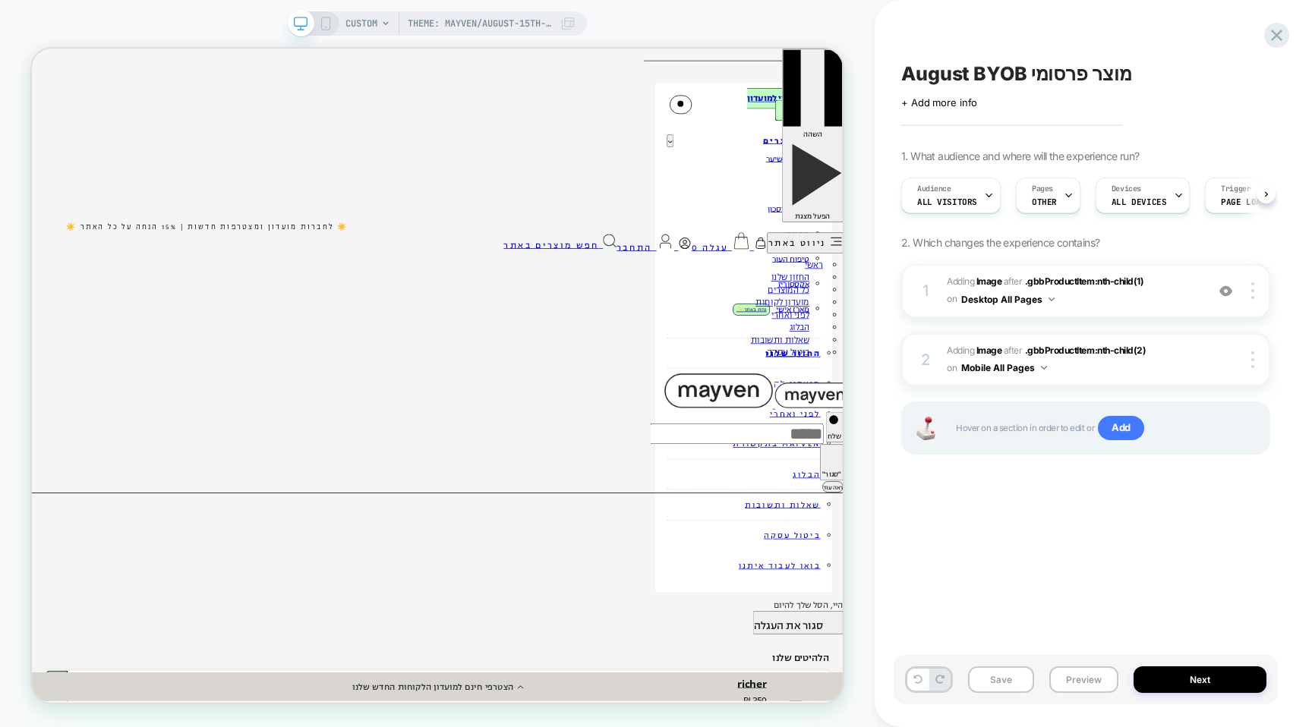
scroll to position [0, 1]
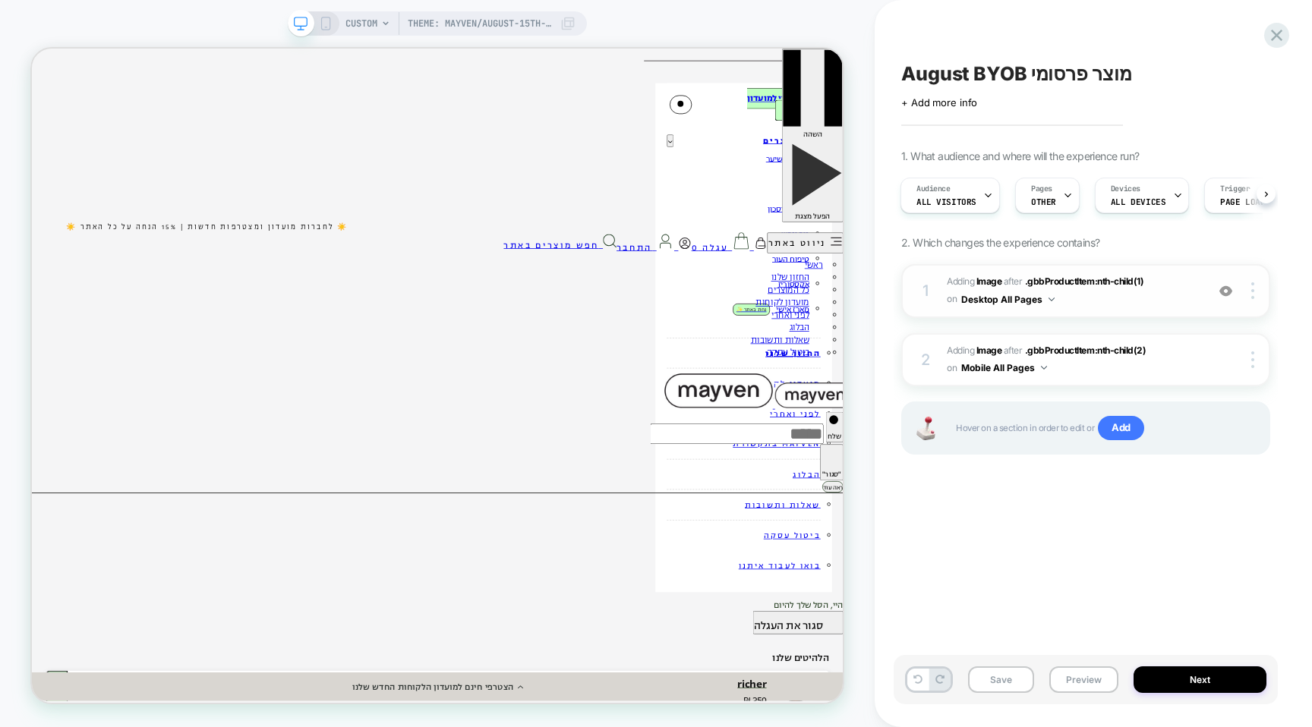
scroll to position [0, 0]
click at [1147, 304] on span "#_loomi_addon_1751290770749_dup1751294092_dup1755423989 Adding Image AFTER .gbb…" at bounding box center [1072, 291] width 251 height 36
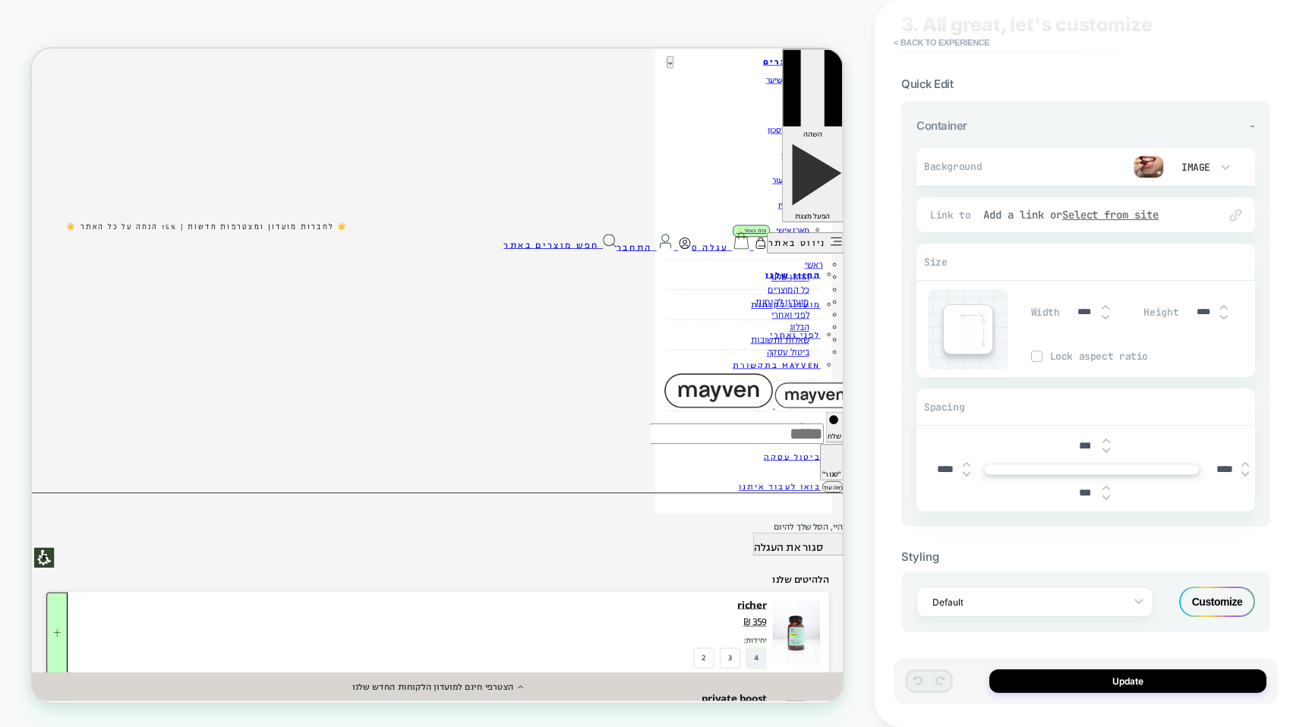
scroll to position [49, 0]
click at [1149, 155] on img at bounding box center [1149, 165] width 30 height 23
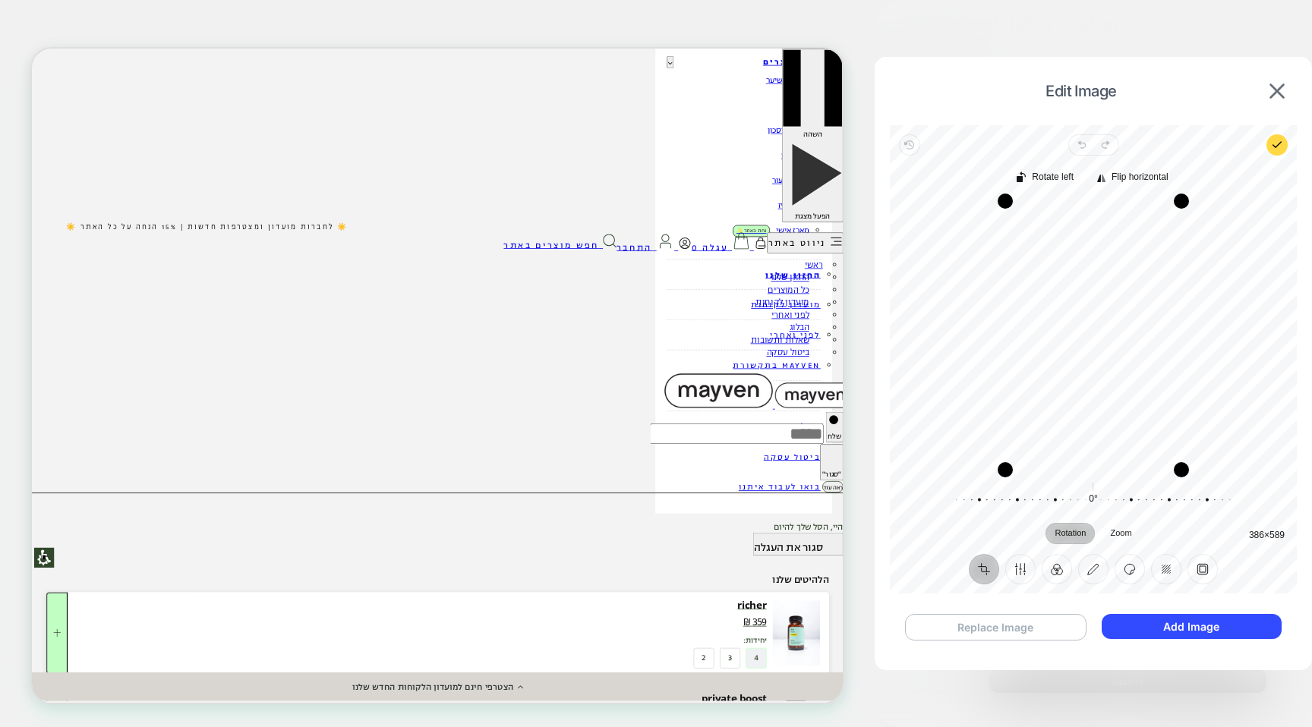
click at [1041, 634] on button "Replace Image" at bounding box center [995, 627] width 181 height 27
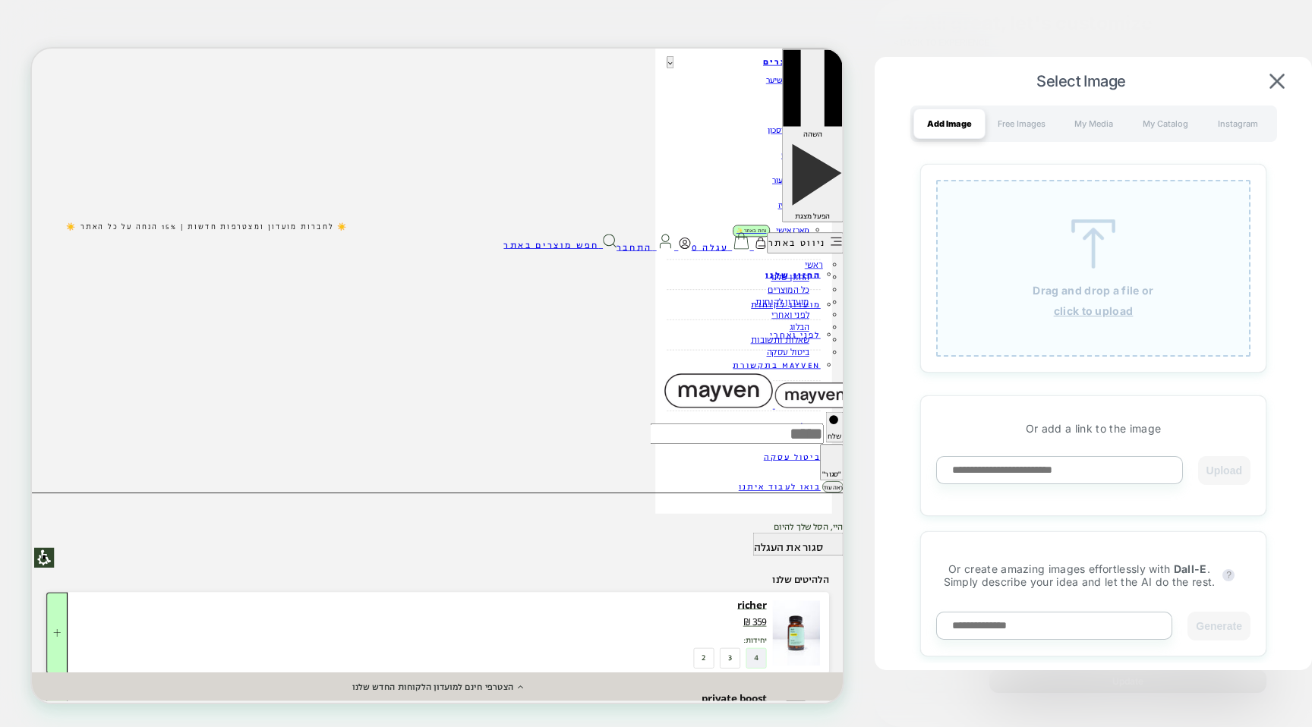
click at [1097, 296] on p "Drag and drop a file or" at bounding box center [1093, 290] width 121 height 13
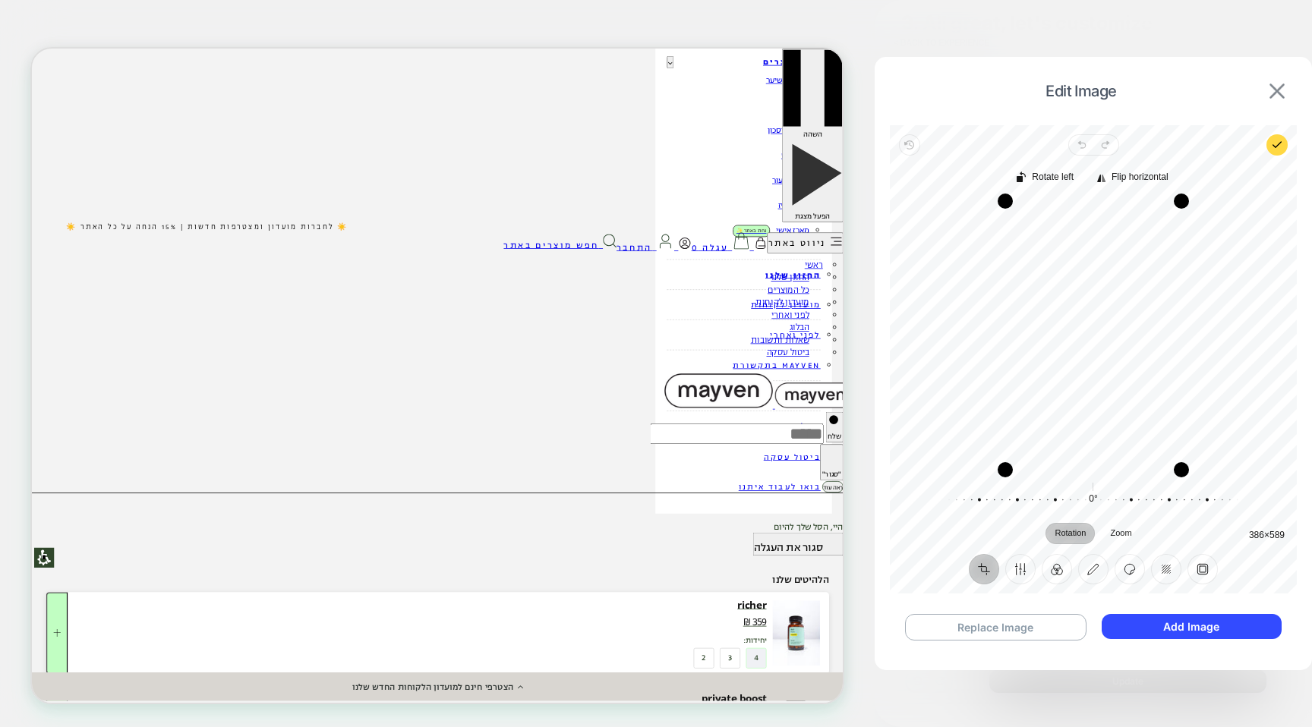
click at [1275, 96] on img at bounding box center [1277, 91] width 15 height 15
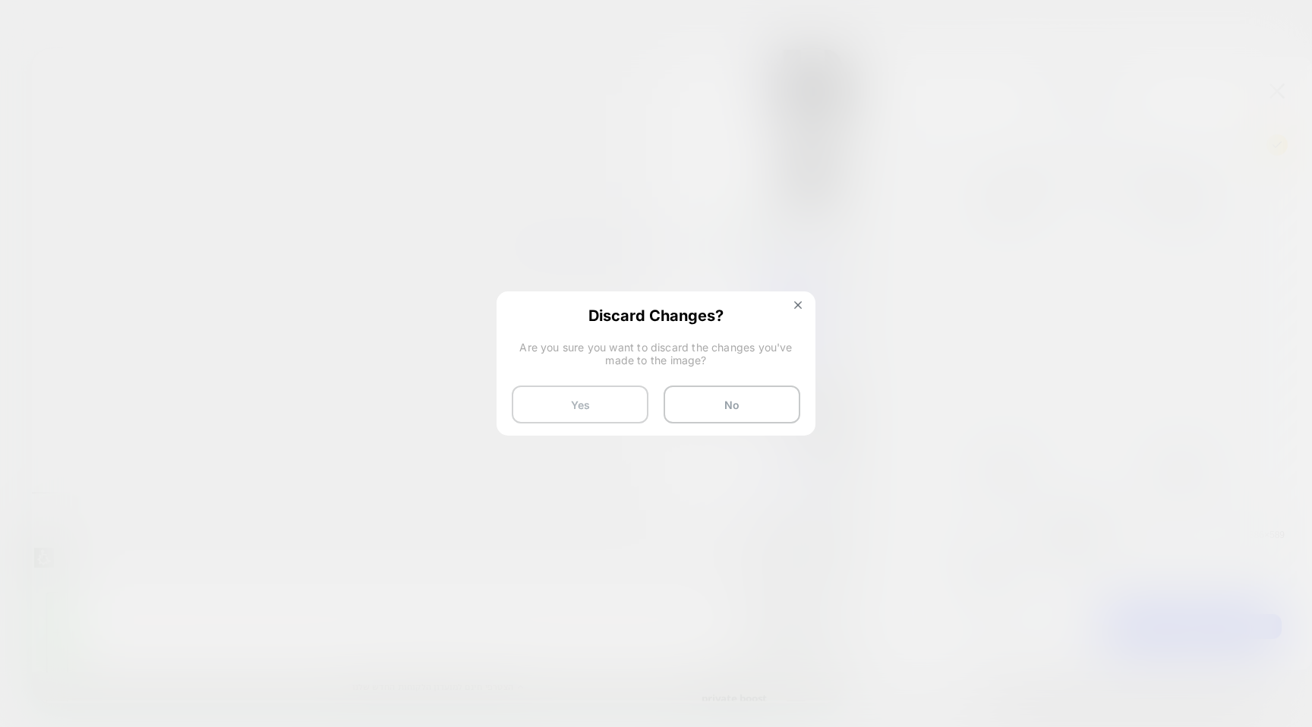
click at [619, 393] on button "Yes" at bounding box center [580, 405] width 137 height 38
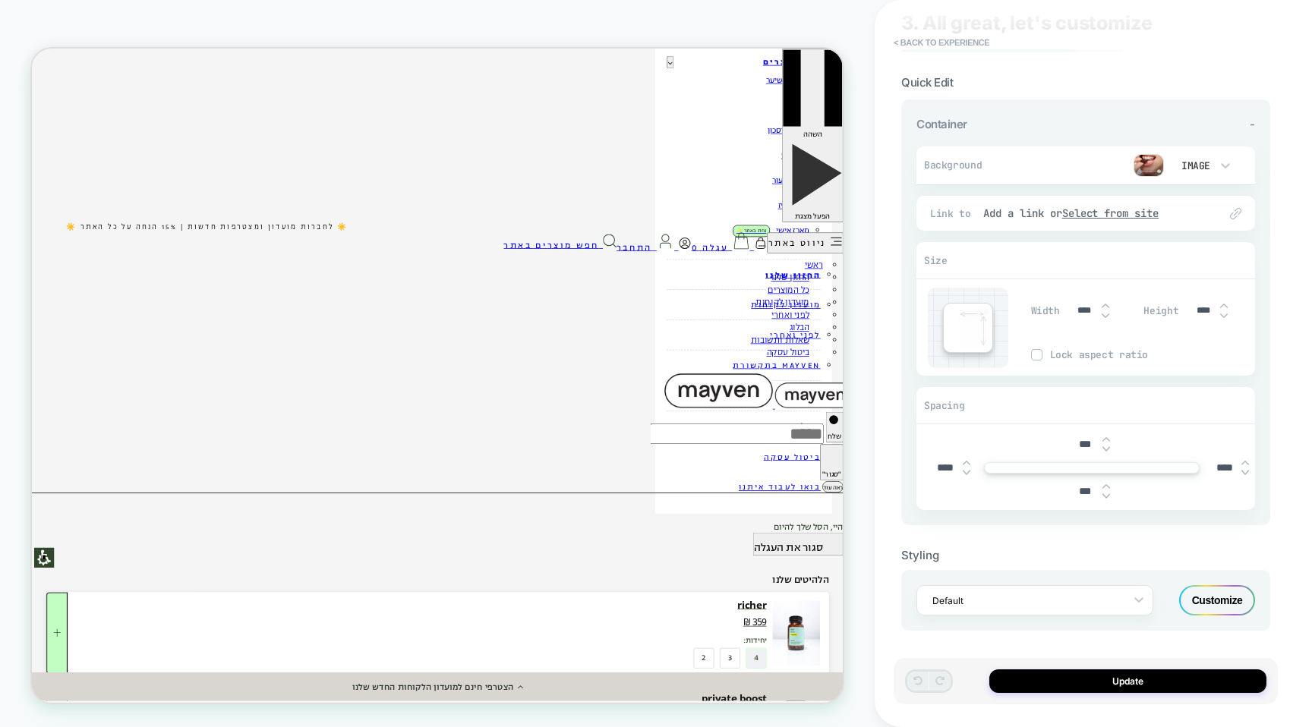
click at [1153, 166] on img at bounding box center [1149, 165] width 30 height 23
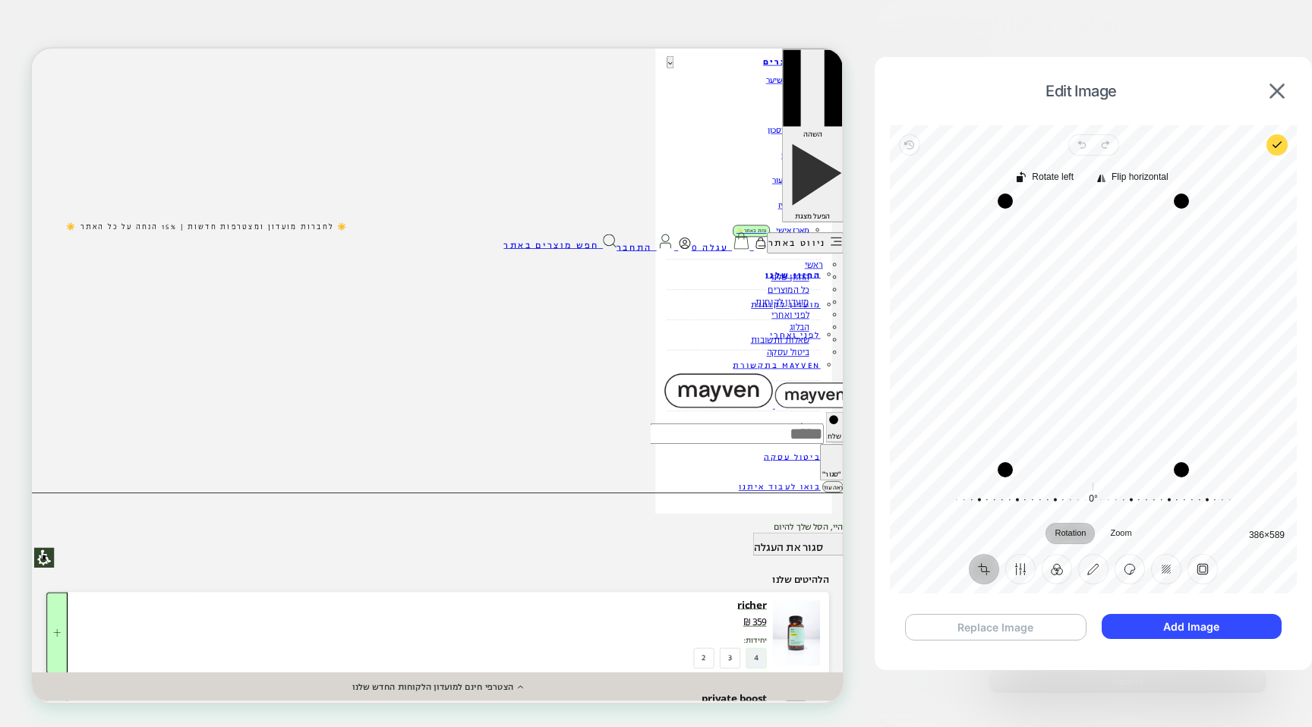
click at [1005, 625] on button "Replace Image" at bounding box center [995, 627] width 181 height 27
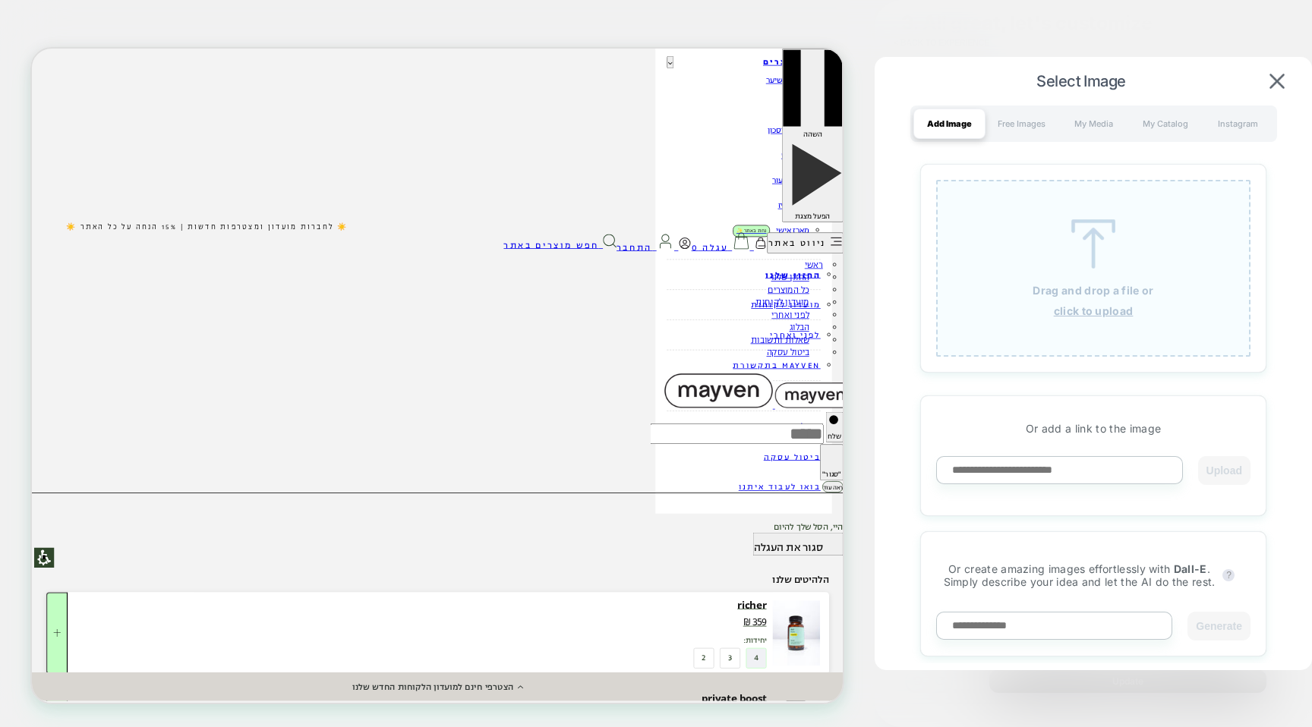
click at [1125, 204] on div "Drag and drop a file or click to upload" at bounding box center [1093, 268] width 314 height 177
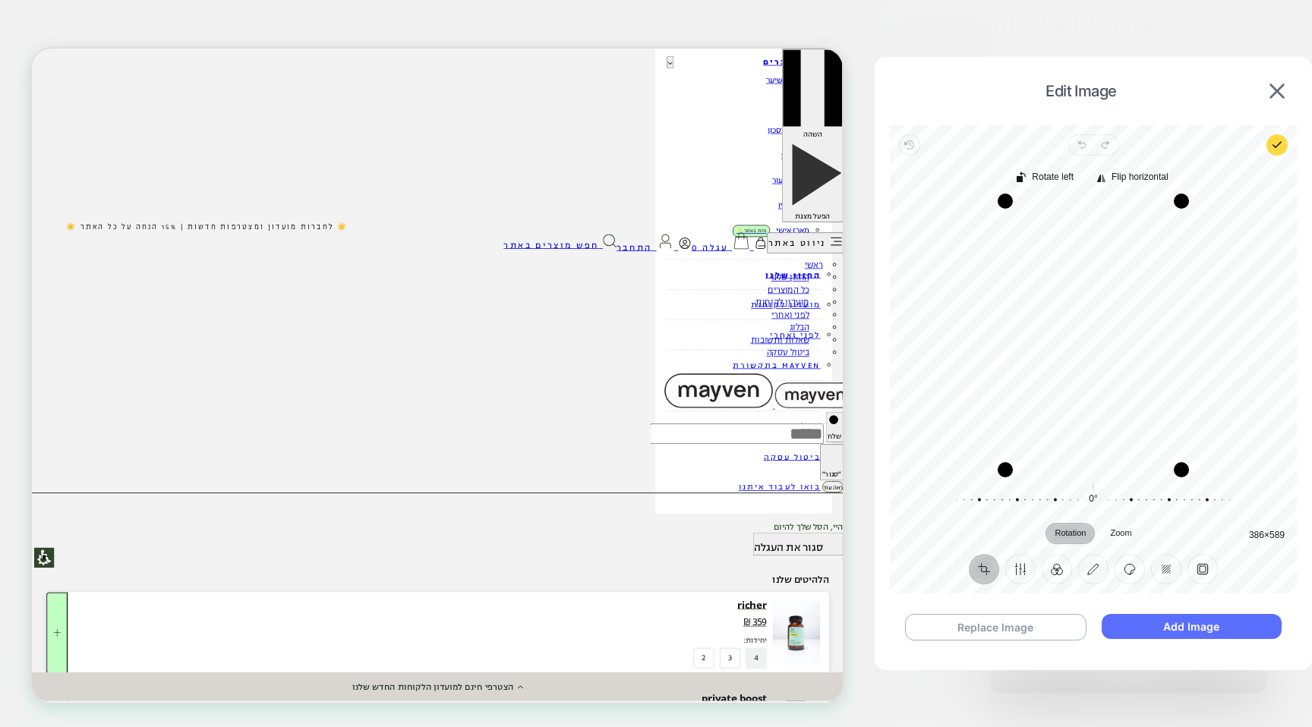
click at [1213, 628] on button "Add Image" at bounding box center [1192, 626] width 180 height 25
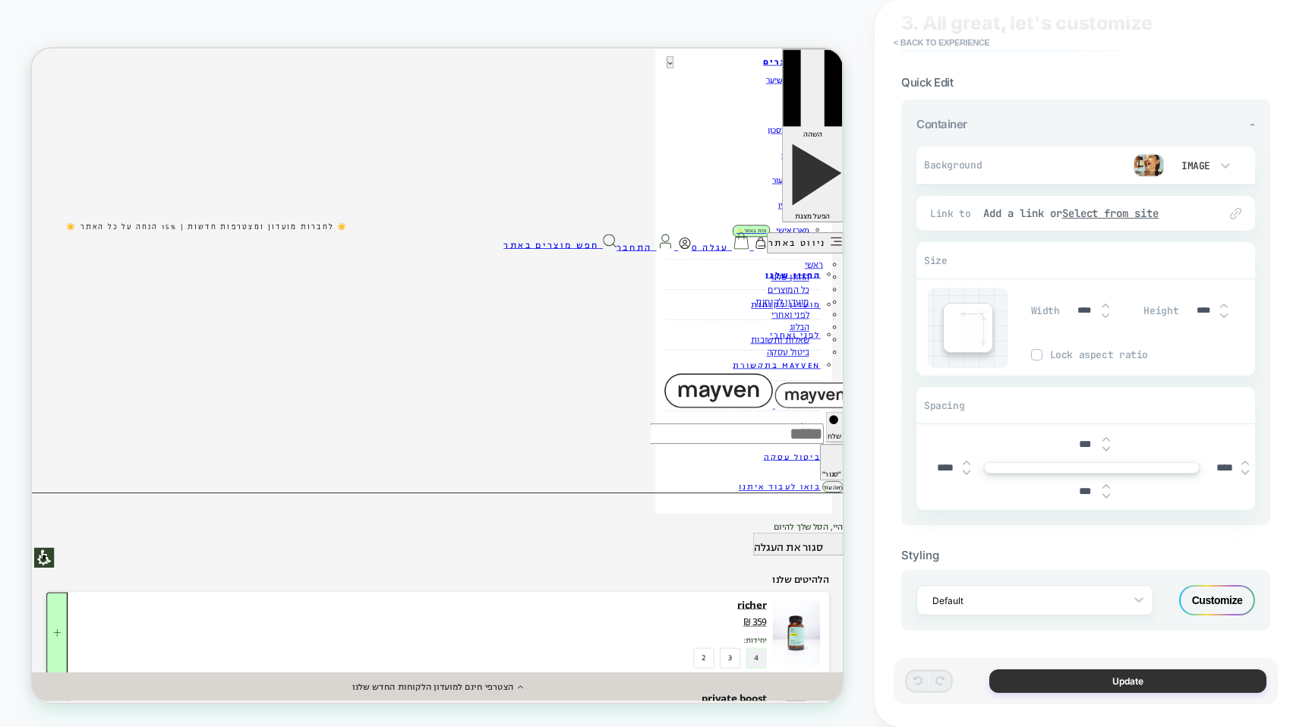
click at [1147, 682] on button "Update" at bounding box center [1127, 682] width 277 height 24
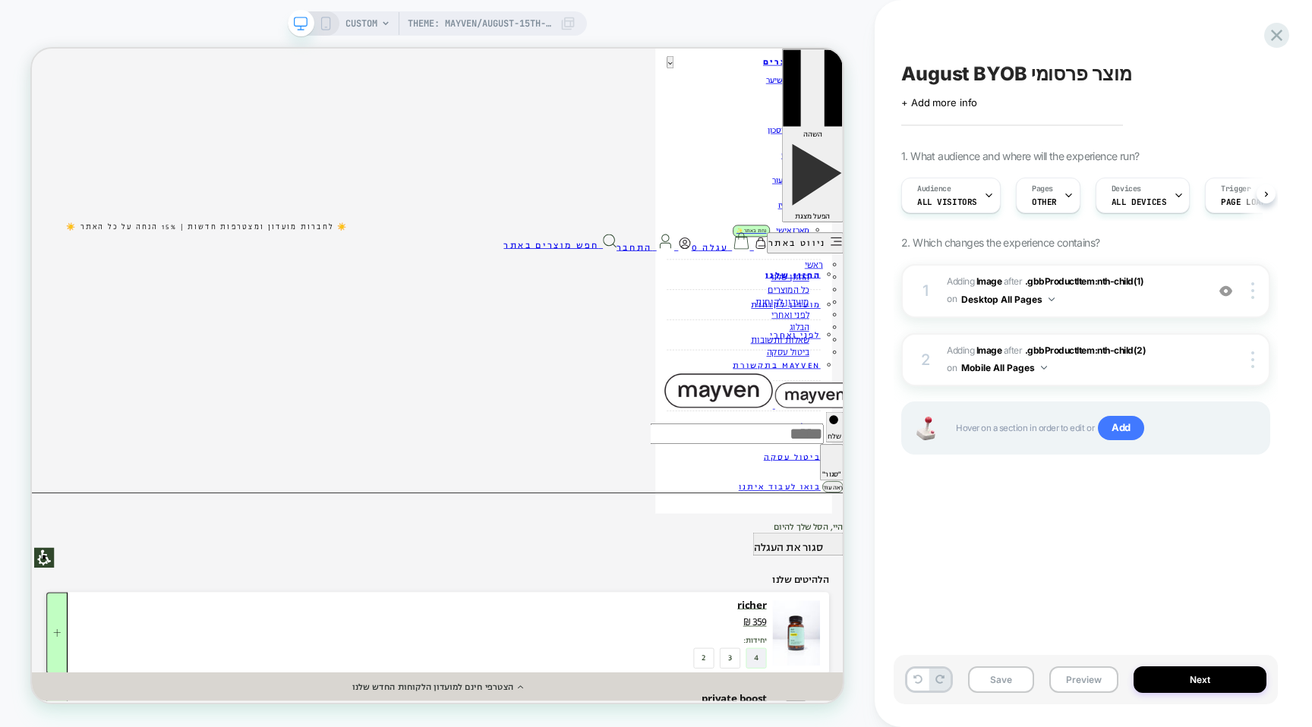
scroll to position [0, 1]
click at [1004, 668] on button "Save" at bounding box center [1001, 680] width 66 height 27
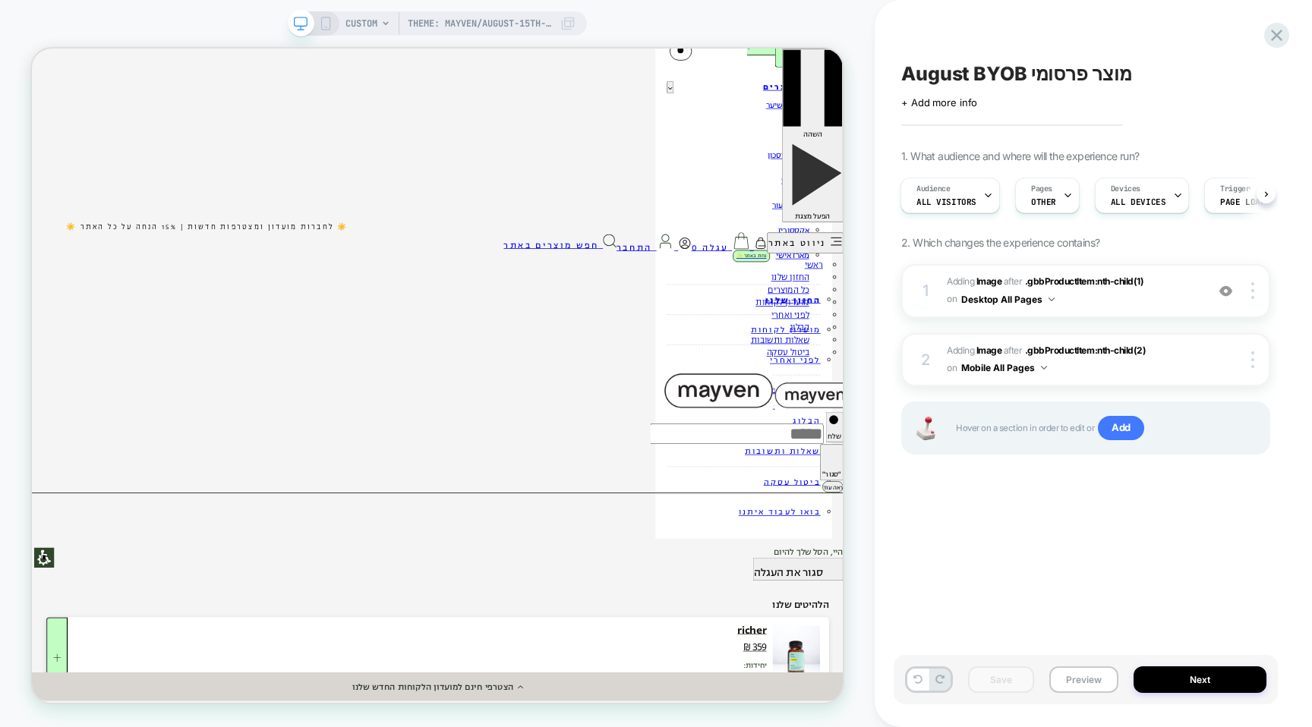
scroll to position [0, 0]
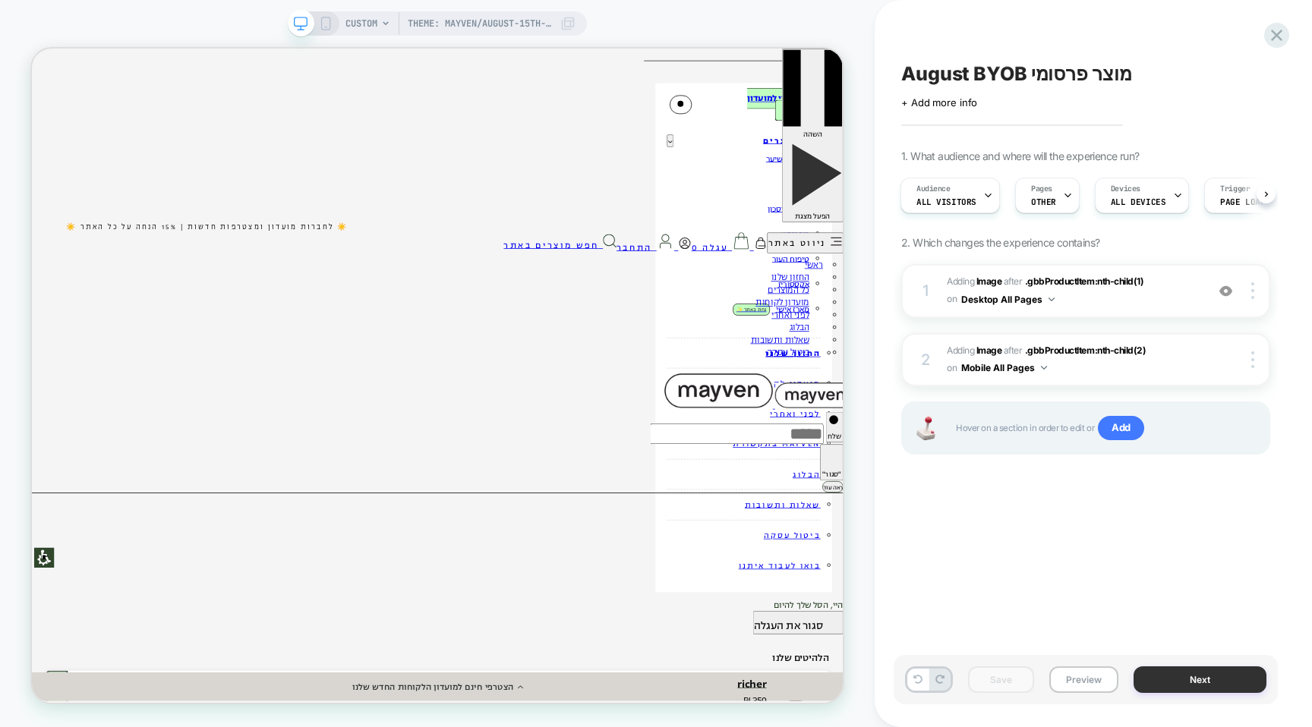
click at [1187, 688] on button "Next" at bounding box center [1200, 680] width 133 height 27
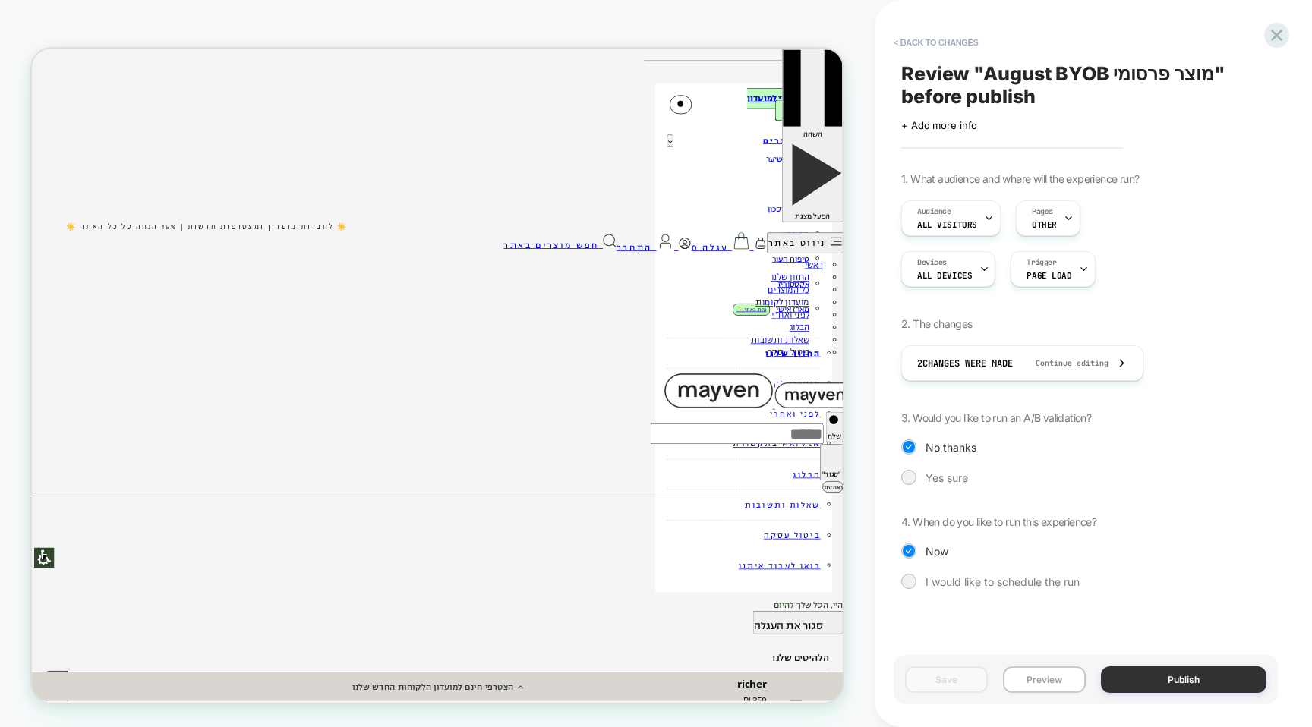
click at [1185, 688] on button "Publish" at bounding box center [1184, 680] width 166 height 27
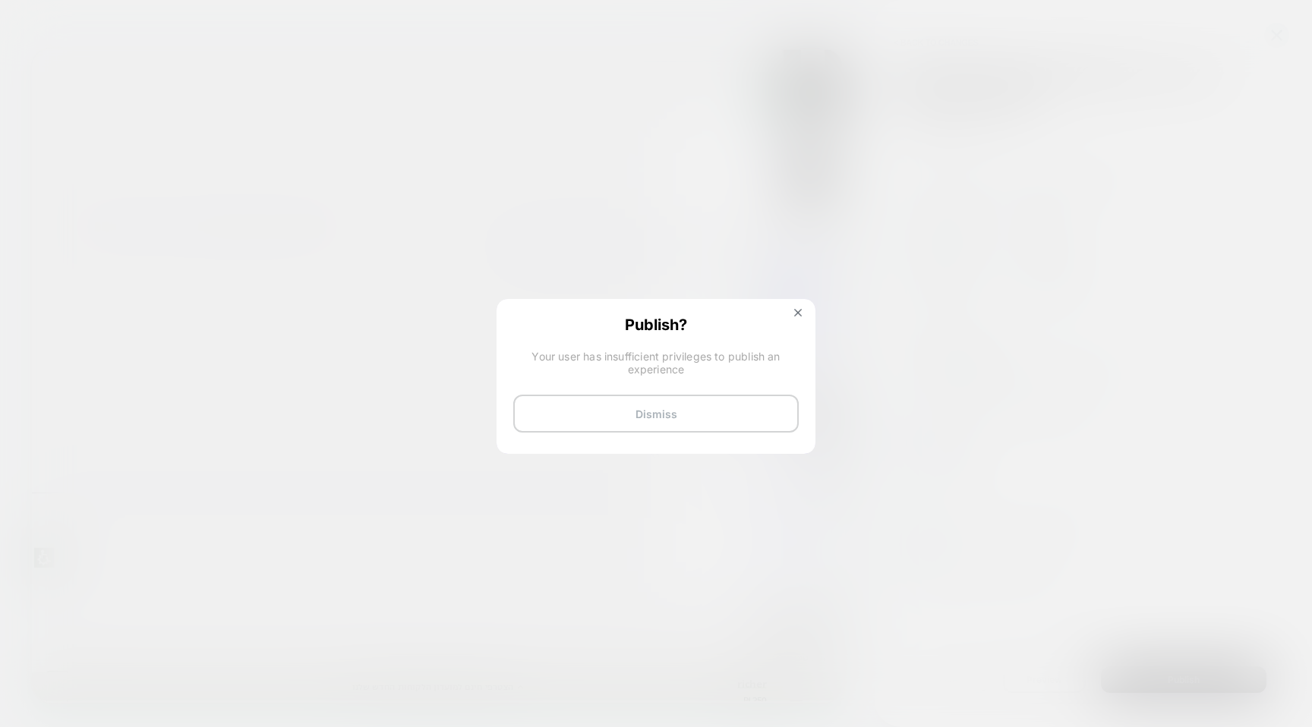
click at [783, 409] on button "Dismiss" at bounding box center [656, 414] width 286 height 38
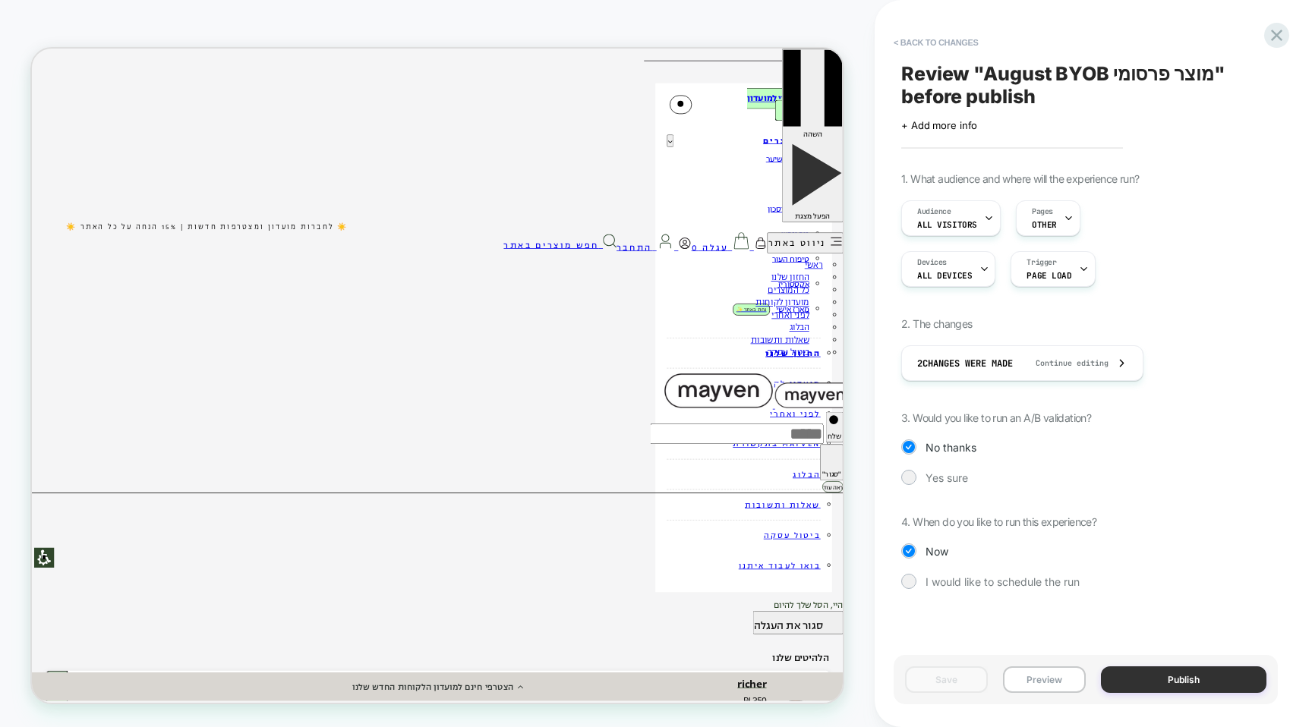
click at [1153, 684] on button "Publish" at bounding box center [1184, 680] width 166 height 27
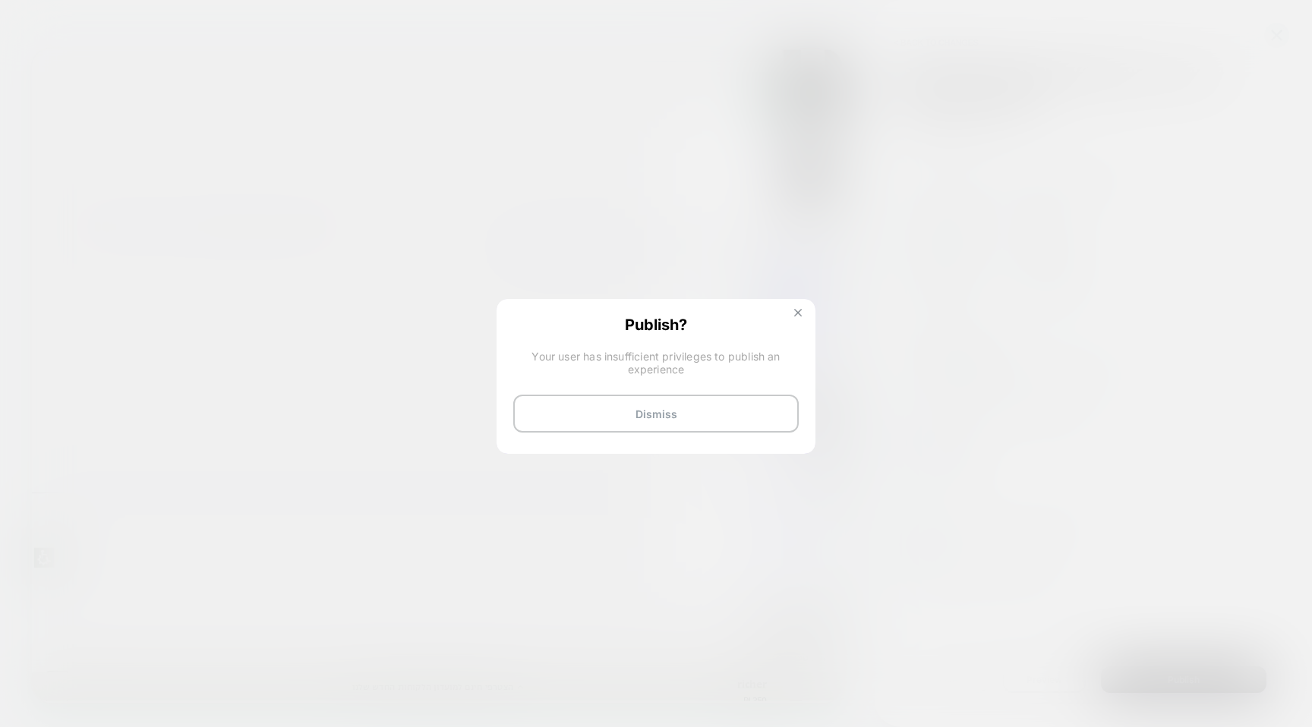
click at [795, 308] on button at bounding box center [798, 314] width 17 height 13
